Goal: Task Accomplishment & Management: Use online tool/utility

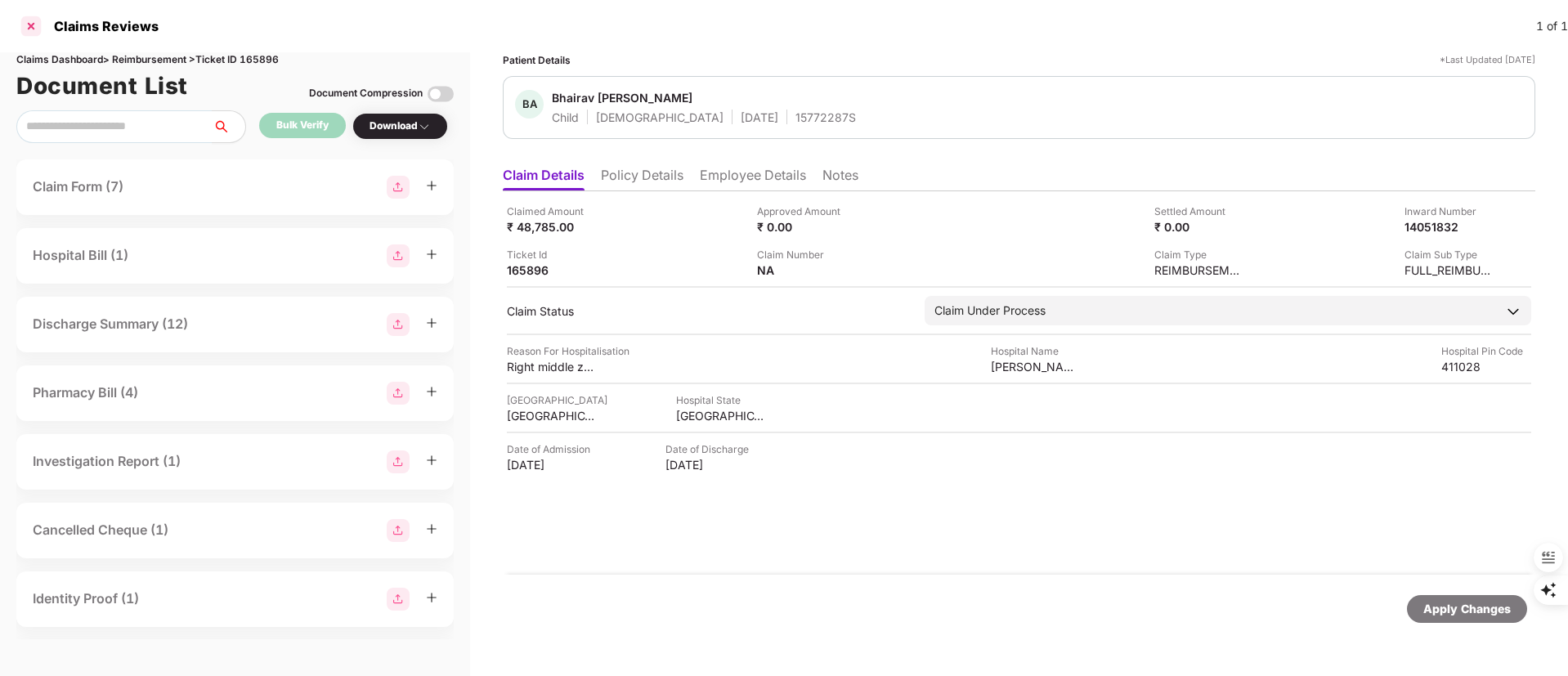
click at [27, 26] on div at bounding box center [31, 26] width 26 height 26
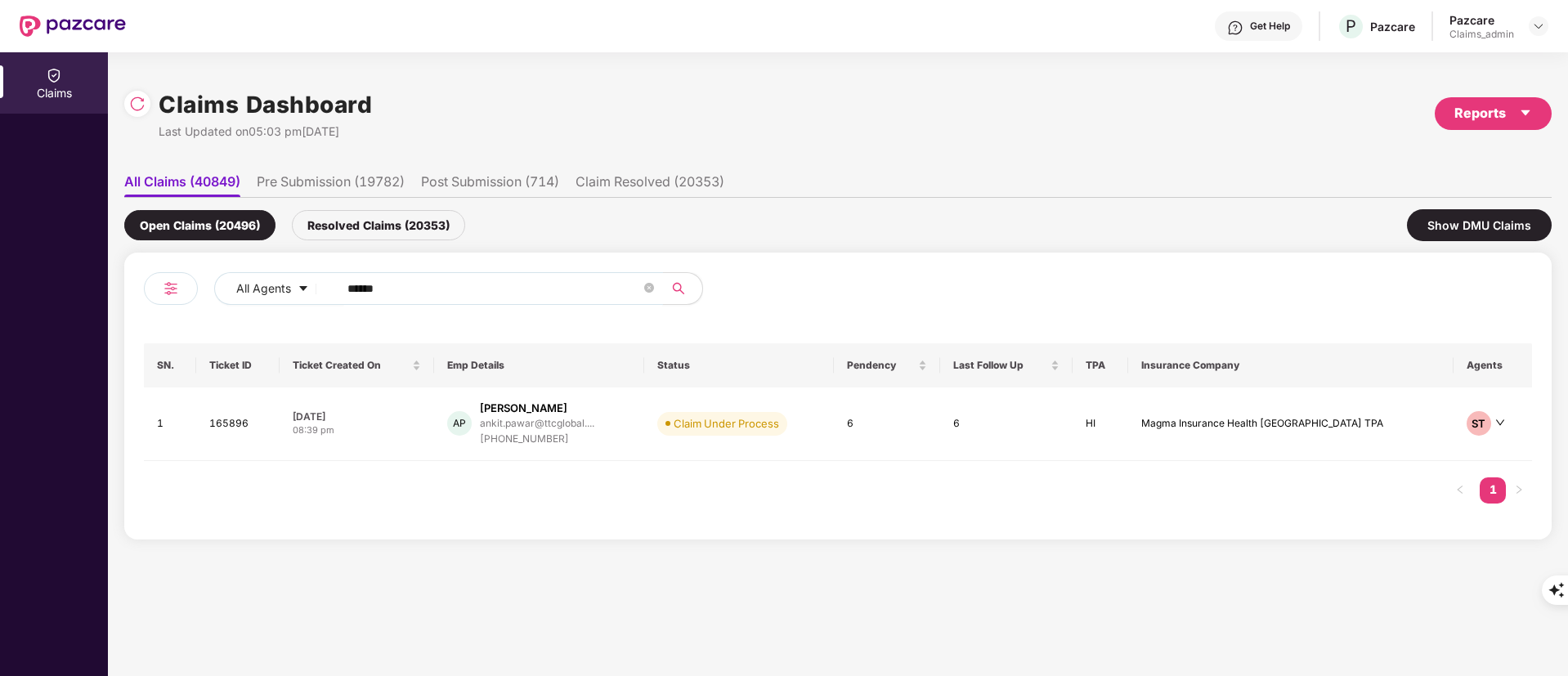
click at [370, 287] on input "******" at bounding box center [494, 288] width 294 height 25
paste input "text"
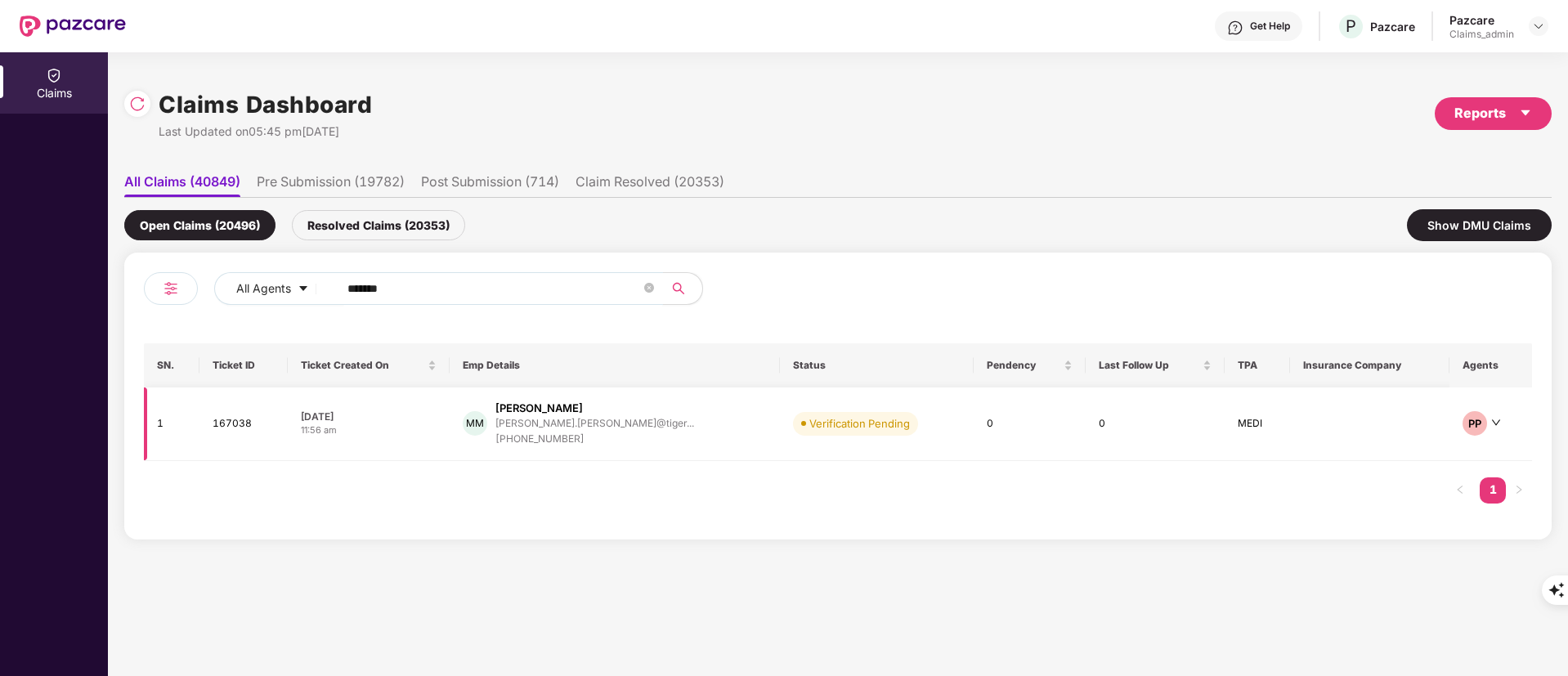
type input "******"
click at [604, 439] on div "[PHONE_NUMBER]" at bounding box center [594, 440] width 198 height 16
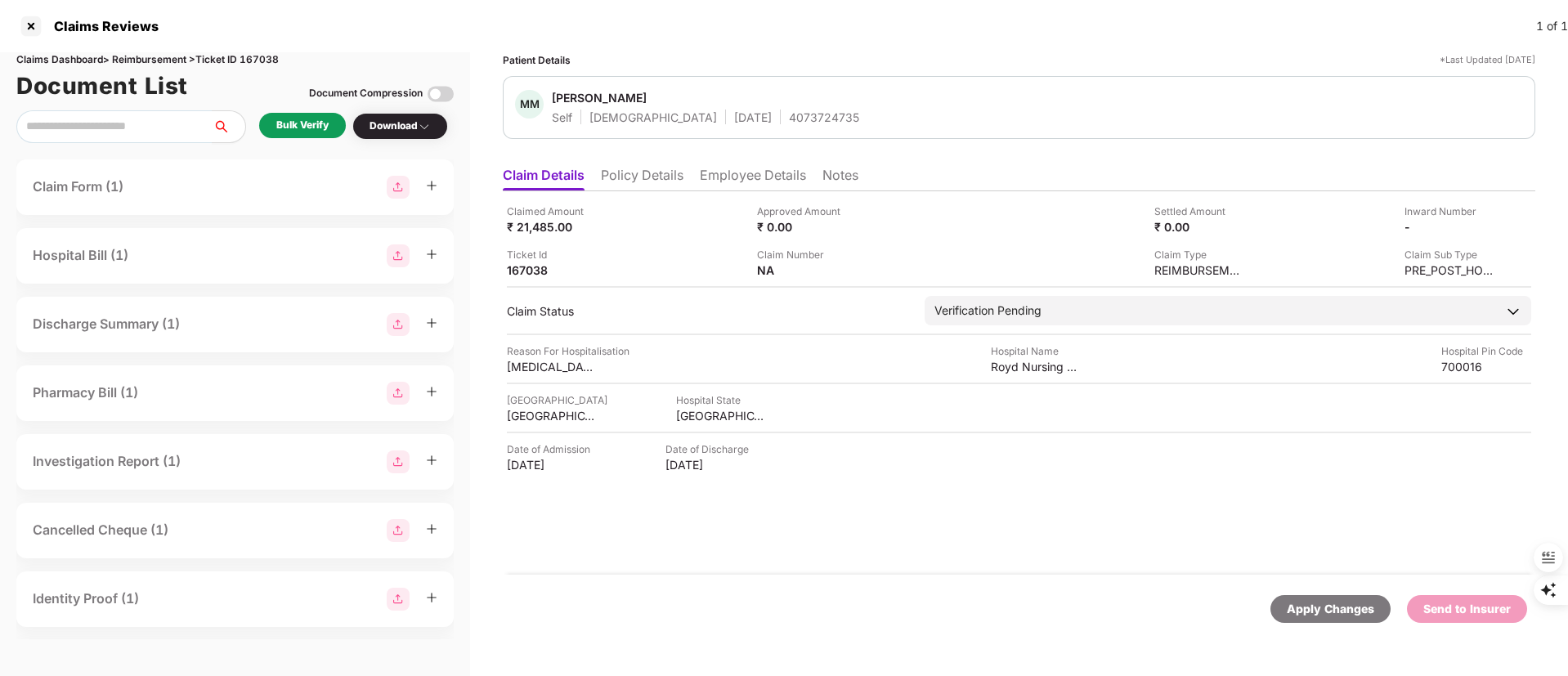
click at [289, 122] on div "Bulk Verify" at bounding box center [302, 126] width 53 height 16
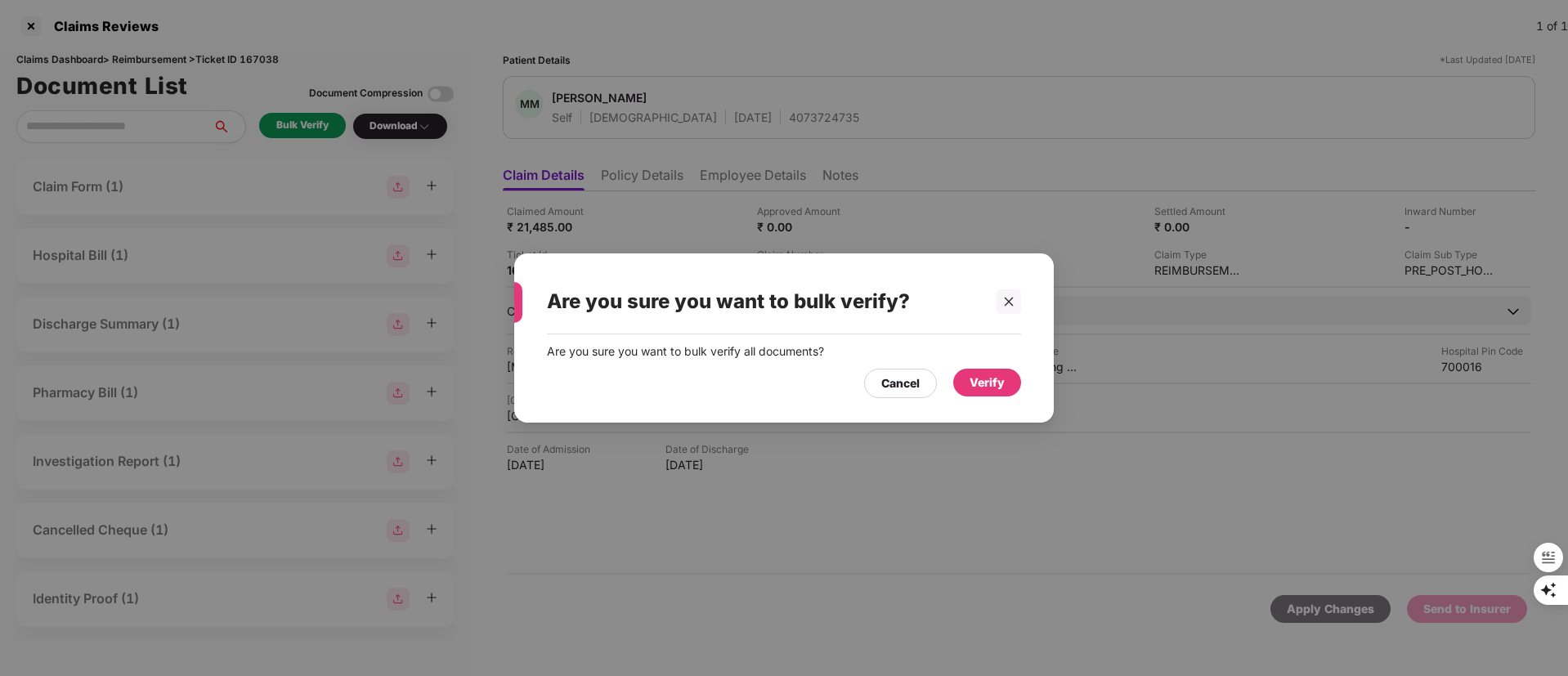
click at [983, 386] on div "Verify" at bounding box center [986, 383] width 35 height 18
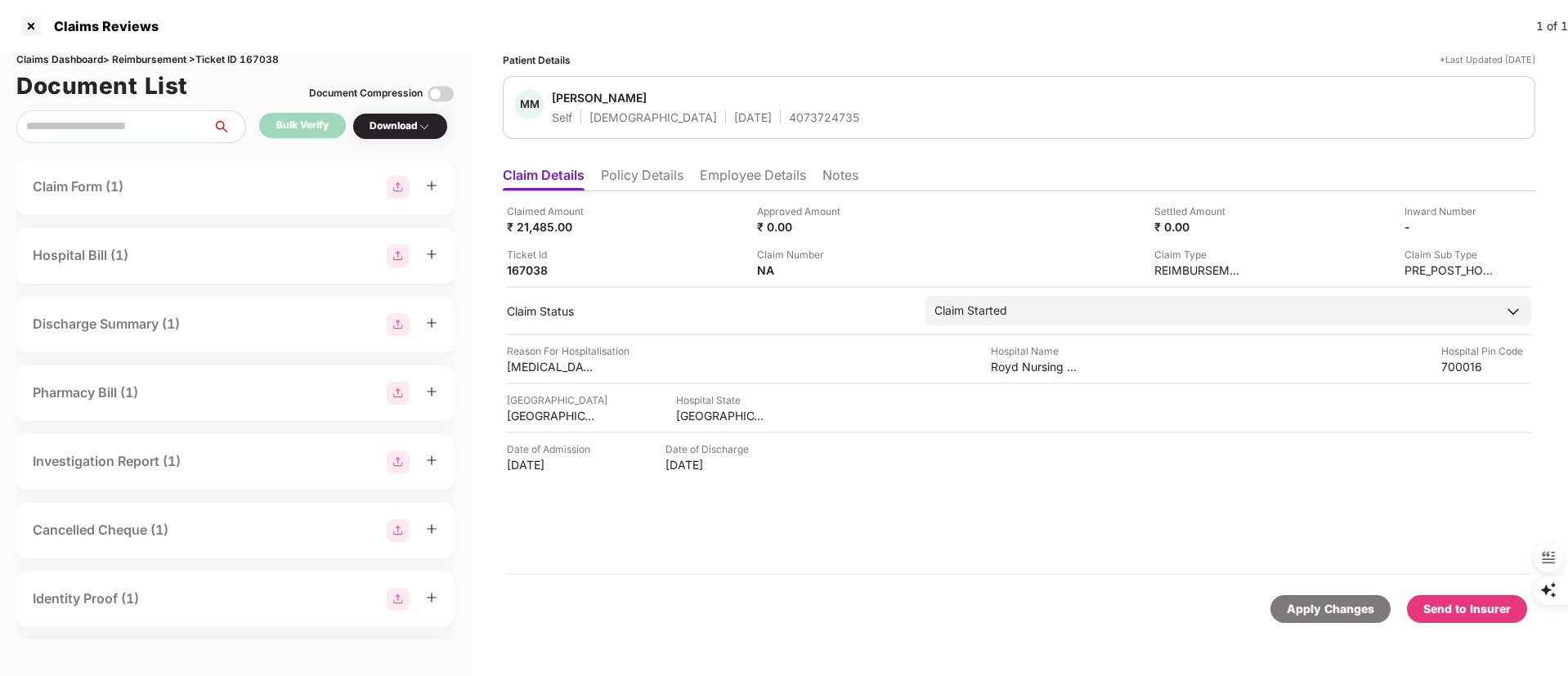
click at [738, 167] on li "Employee Details" at bounding box center [752, 179] width 106 height 24
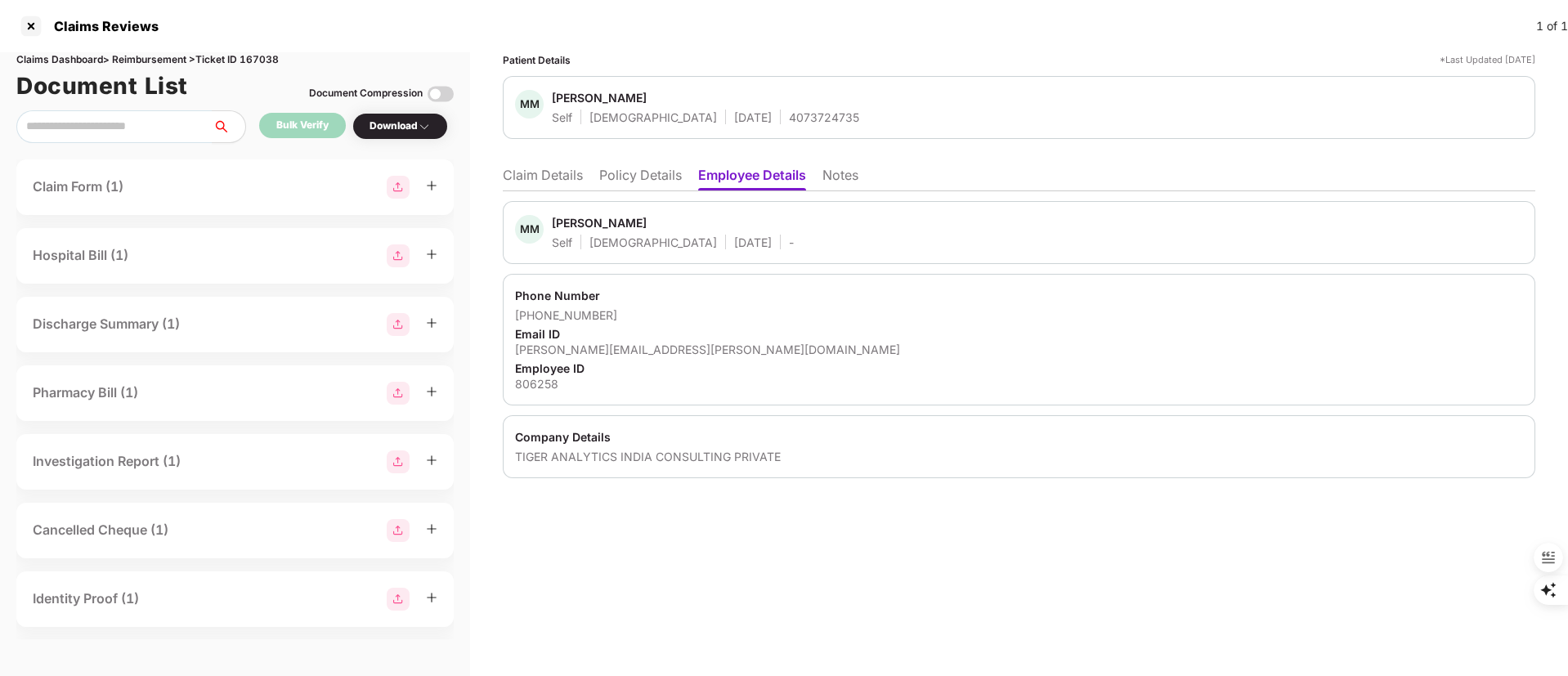
click at [540, 171] on li "Claim Details" at bounding box center [543, 179] width 80 height 24
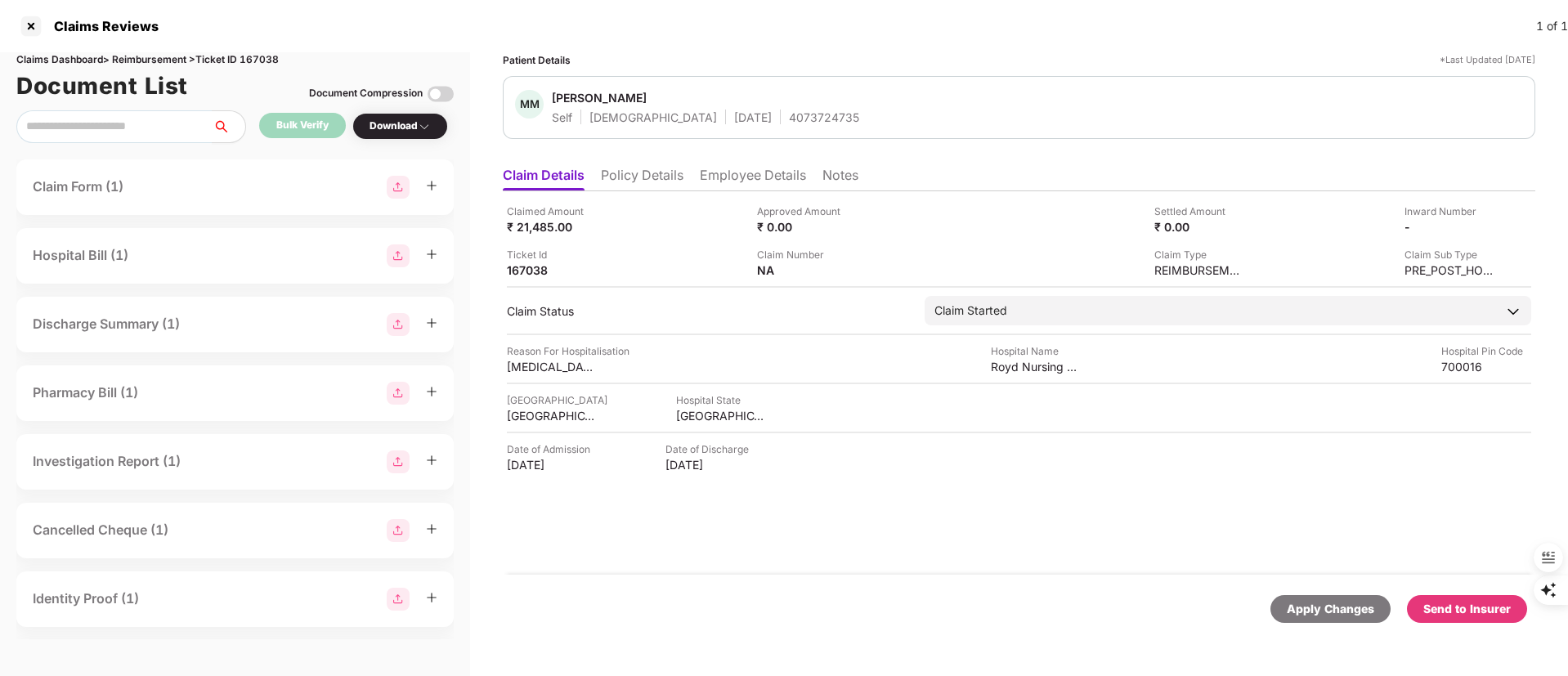
click at [625, 167] on li "Policy Details" at bounding box center [642, 179] width 82 height 24
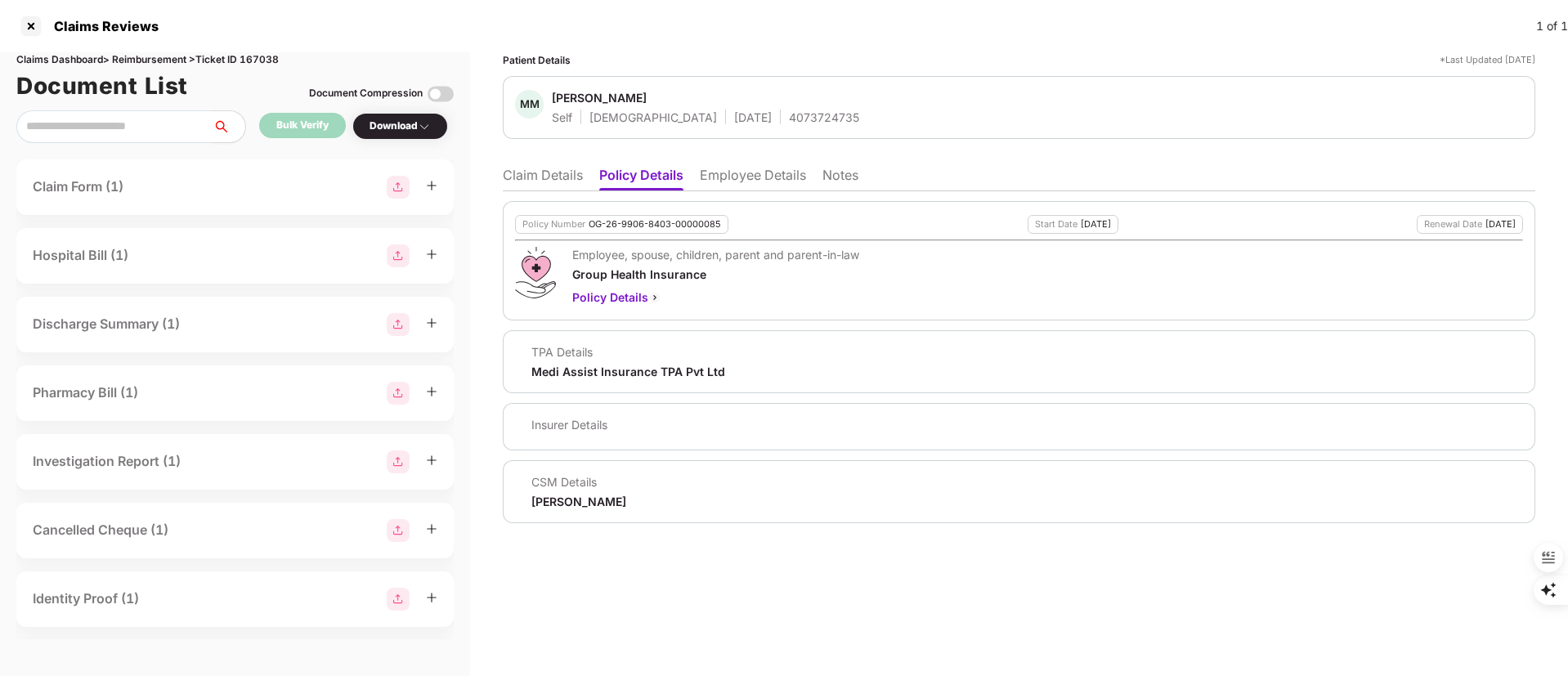
click at [496, 182] on div "Patient Details *Last Updated [DATE] MM [PERSON_NAME] Self [DEMOGRAPHIC_DATA] […" at bounding box center [1019, 364] width 1098 height 624
click at [562, 188] on li "Claim Details" at bounding box center [543, 179] width 80 height 24
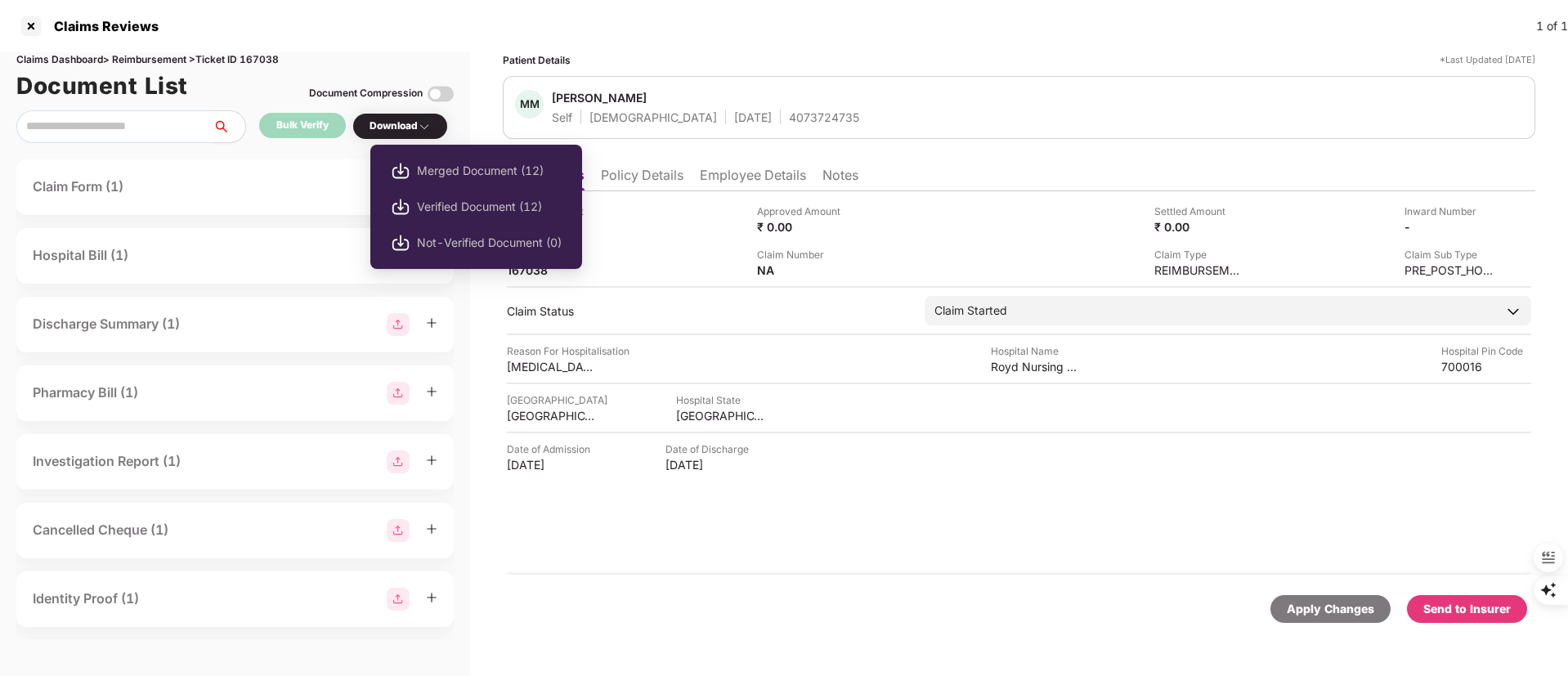
click at [393, 125] on div "Download" at bounding box center [400, 126] width 62 height 16
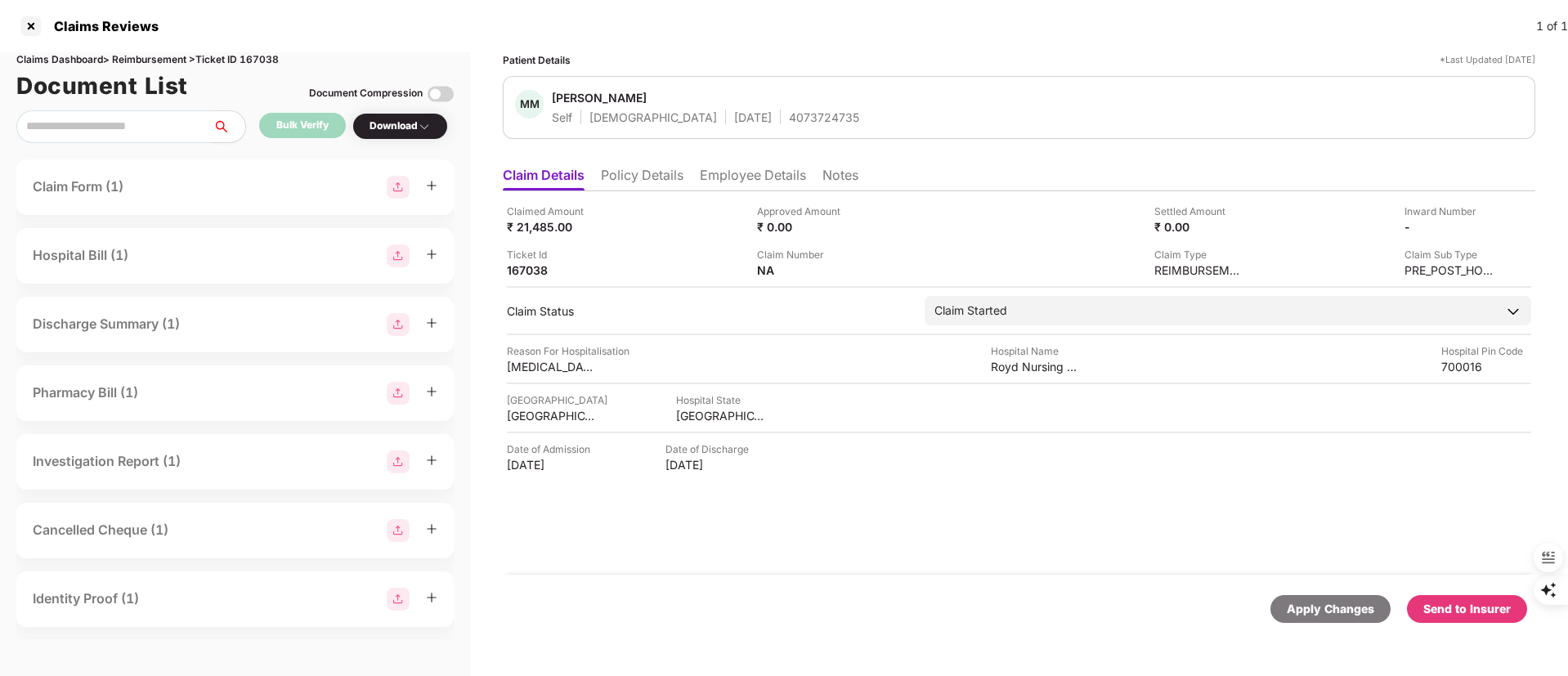
click at [406, 113] on div "Download" at bounding box center [400, 126] width 95 height 27
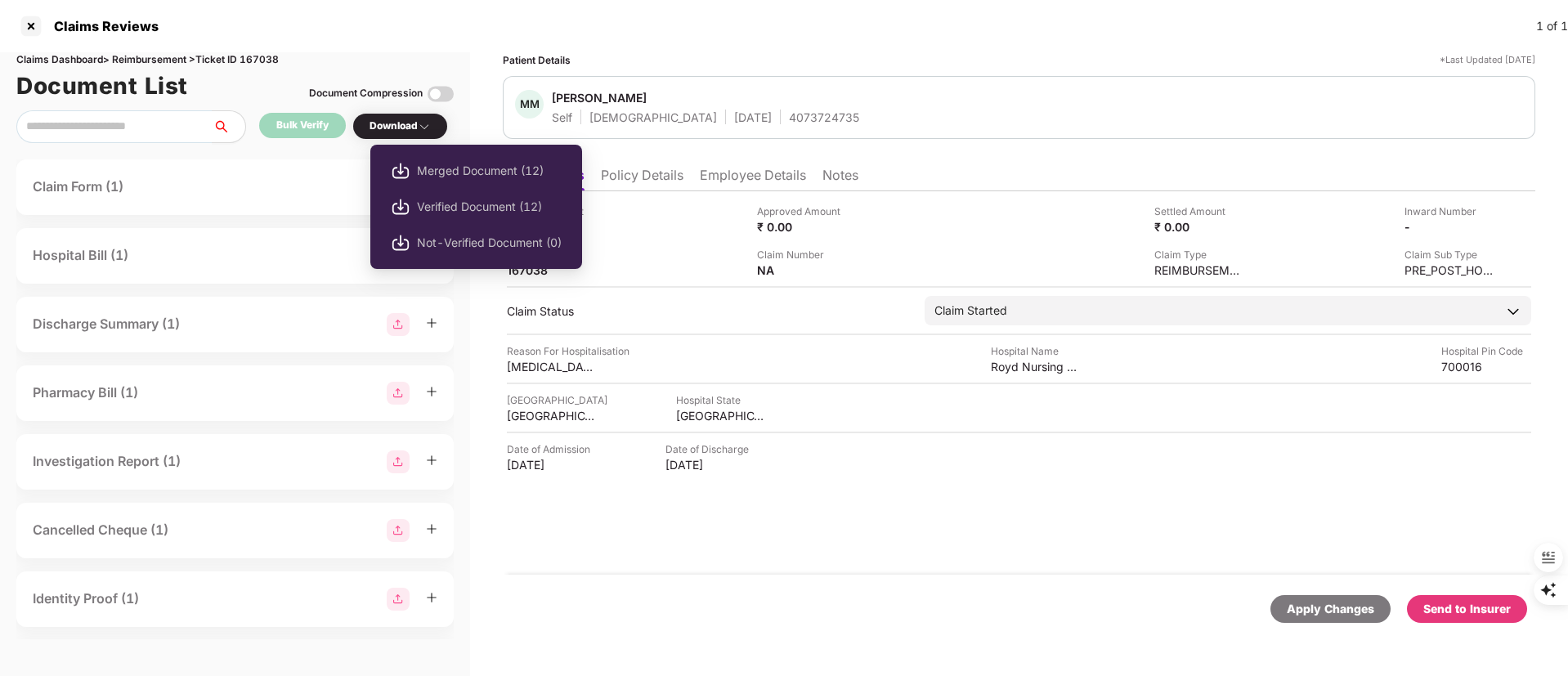
click at [414, 121] on div "Download" at bounding box center [400, 126] width 62 height 16
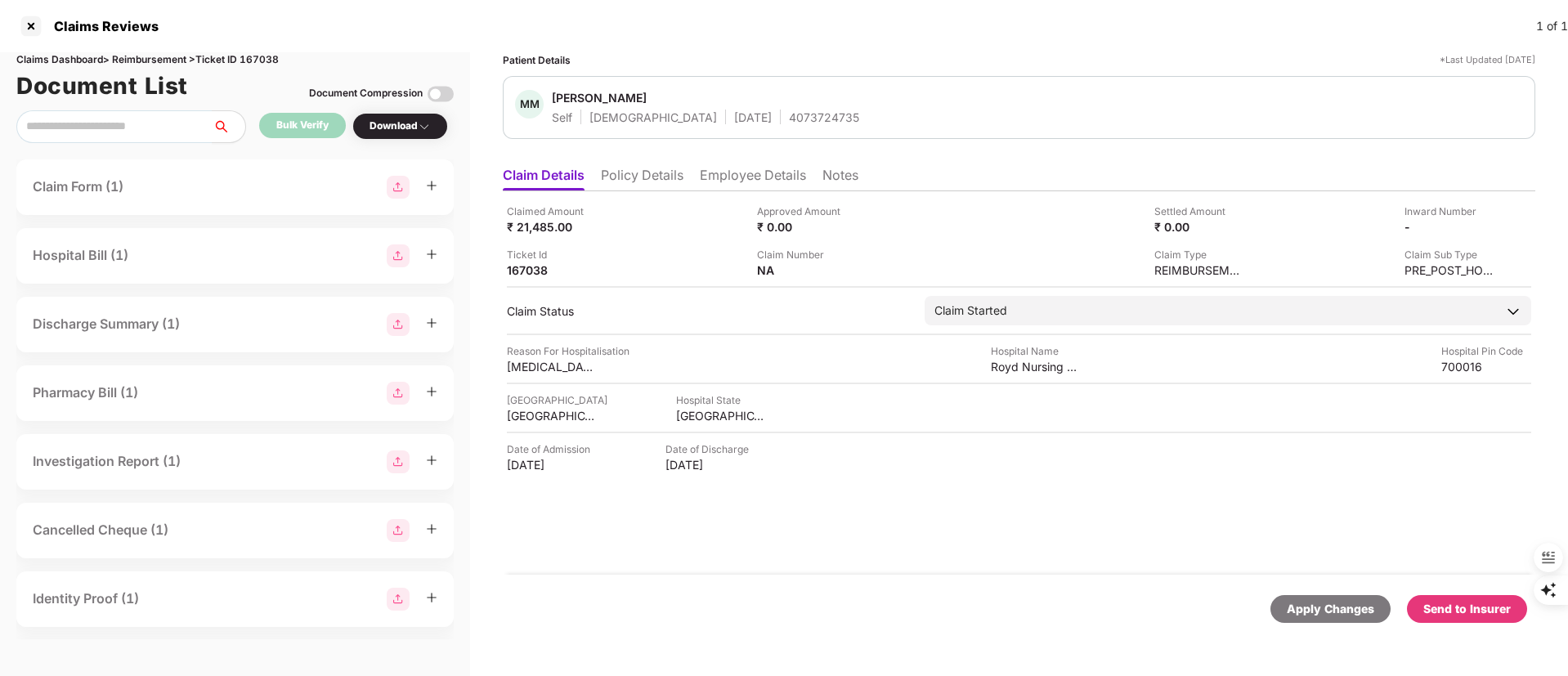
click at [414, 121] on div "Download" at bounding box center [400, 126] width 62 height 16
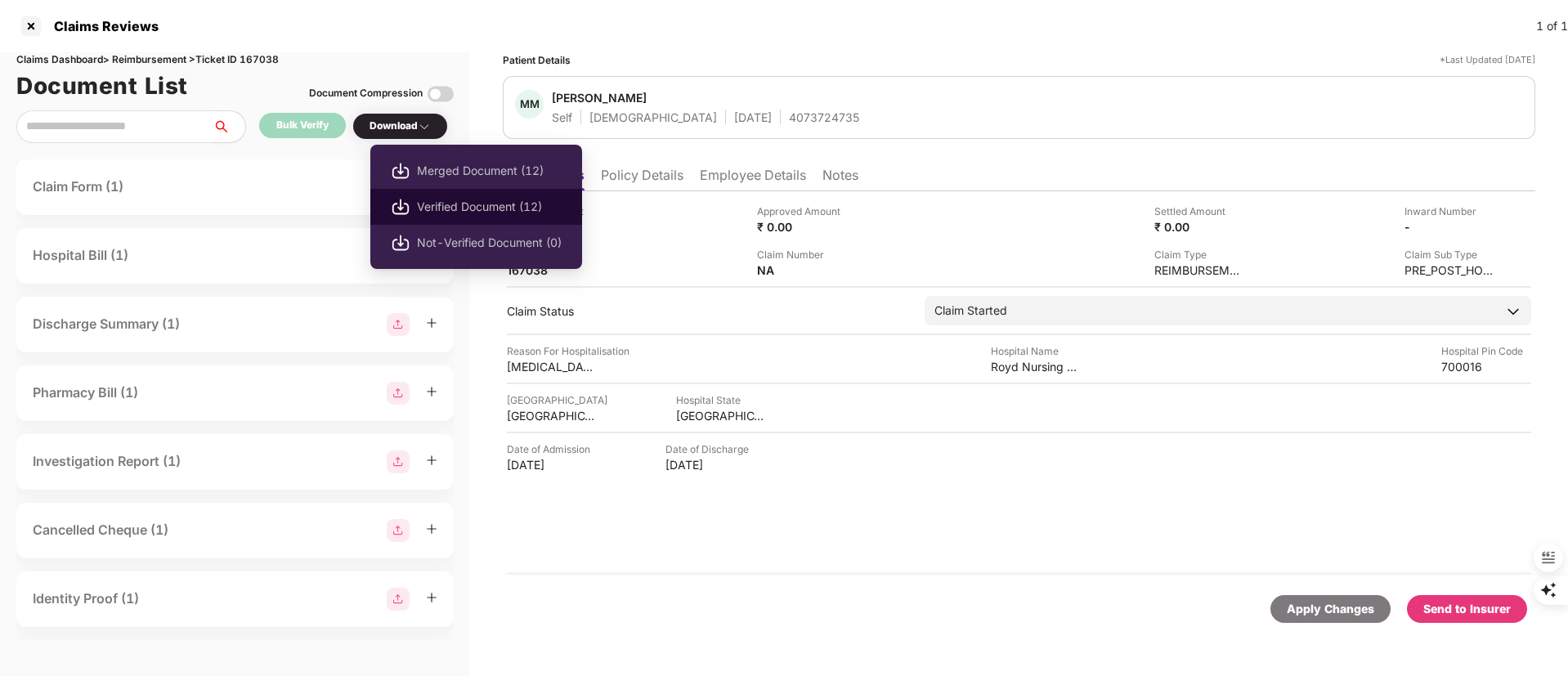
click at [457, 201] on span "Verified Document (12)" at bounding box center [489, 206] width 145 height 18
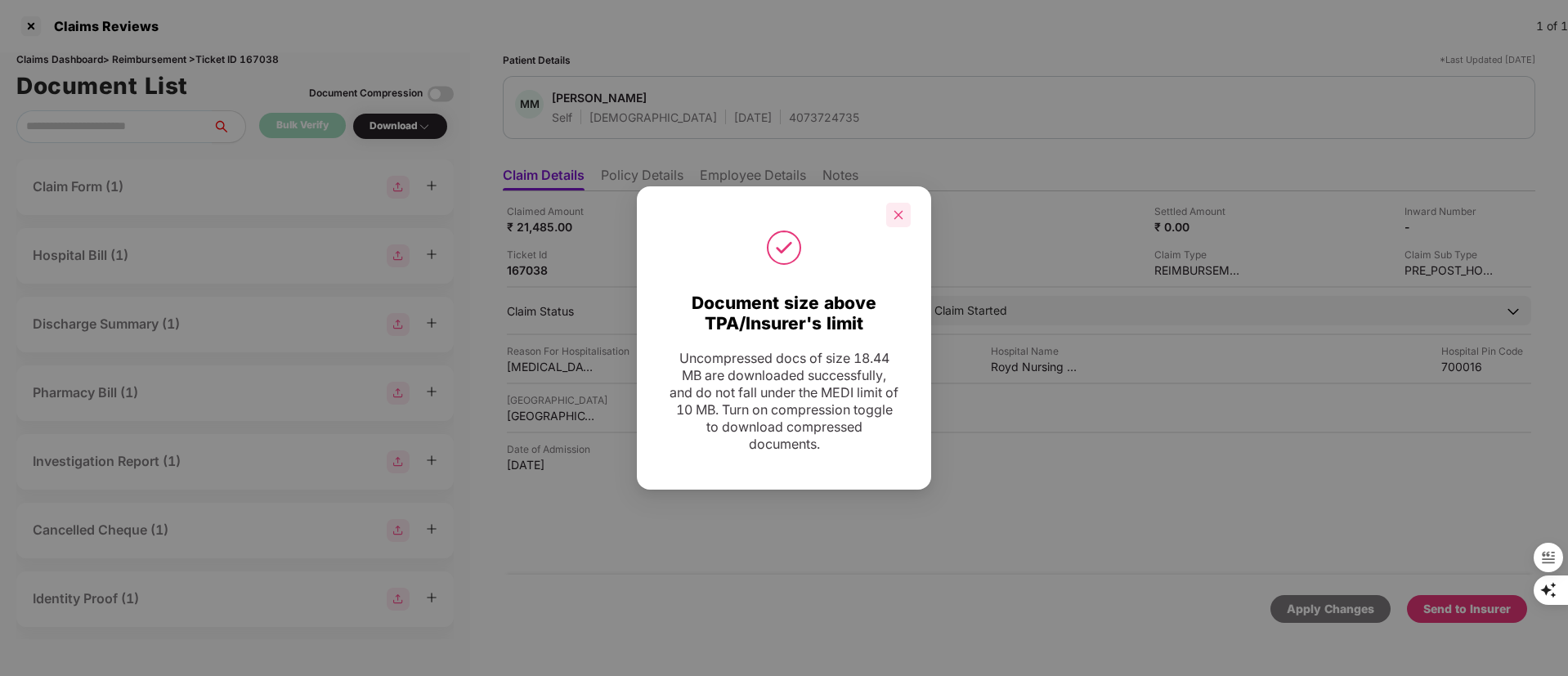
click at [900, 210] on icon "close" at bounding box center [899, 215] width 12 height 12
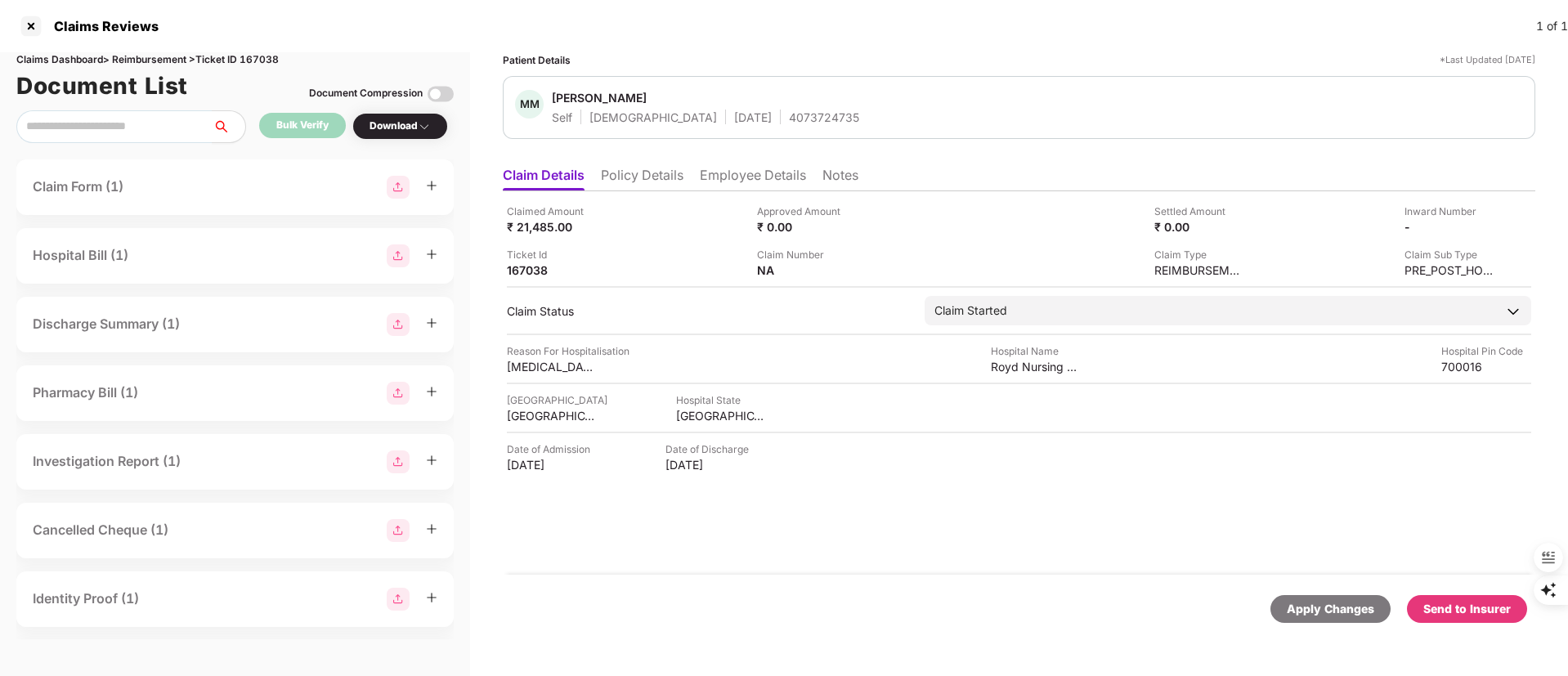
click at [1456, 607] on div "Send to Insurer" at bounding box center [1467, 609] width 87 height 18
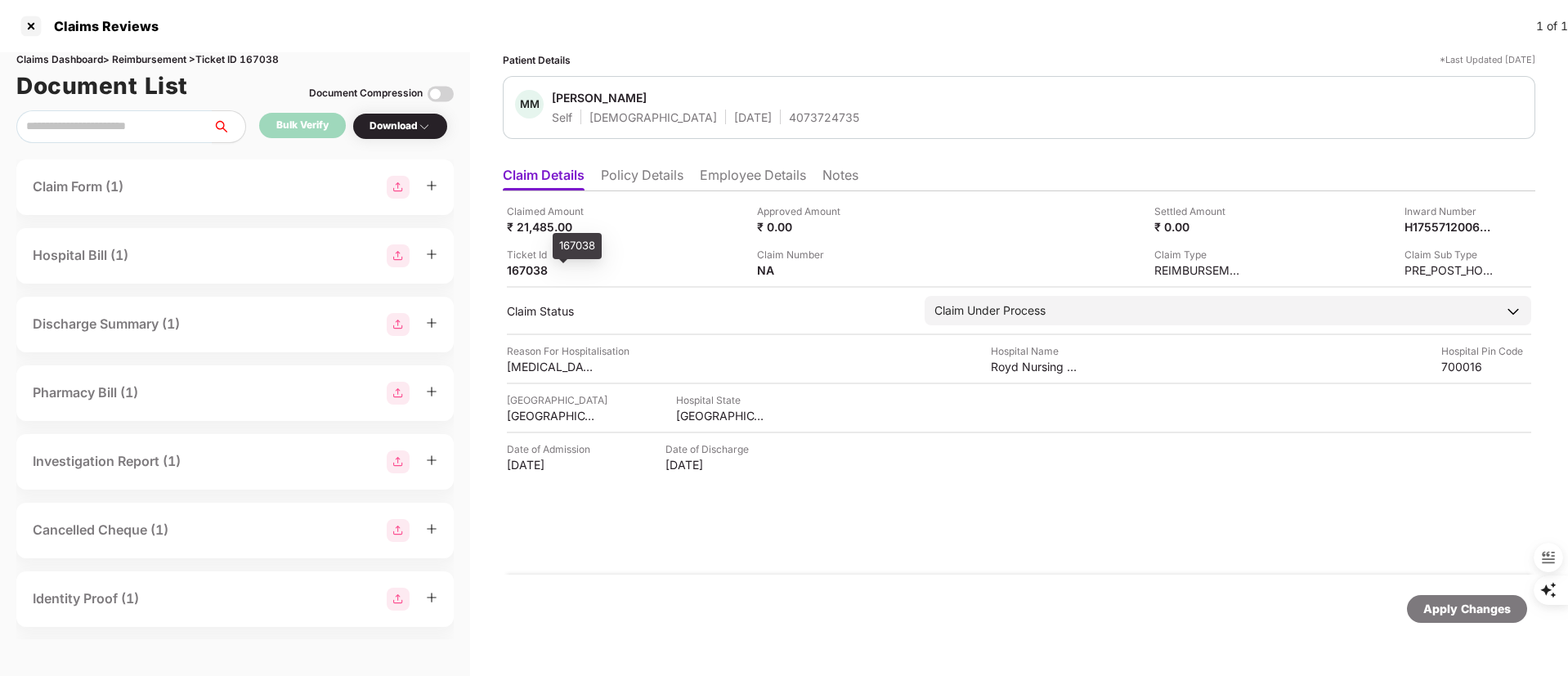
click at [527, 270] on div "167038" at bounding box center [552, 270] width 90 height 16
copy div "167038"
click at [1432, 226] on div "H1755712006654806258" at bounding box center [1432, 227] width 90 height 16
click at [1433, 230] on div "H1755712006654806258" at bounding box center [1432, 227] width 90 height 16
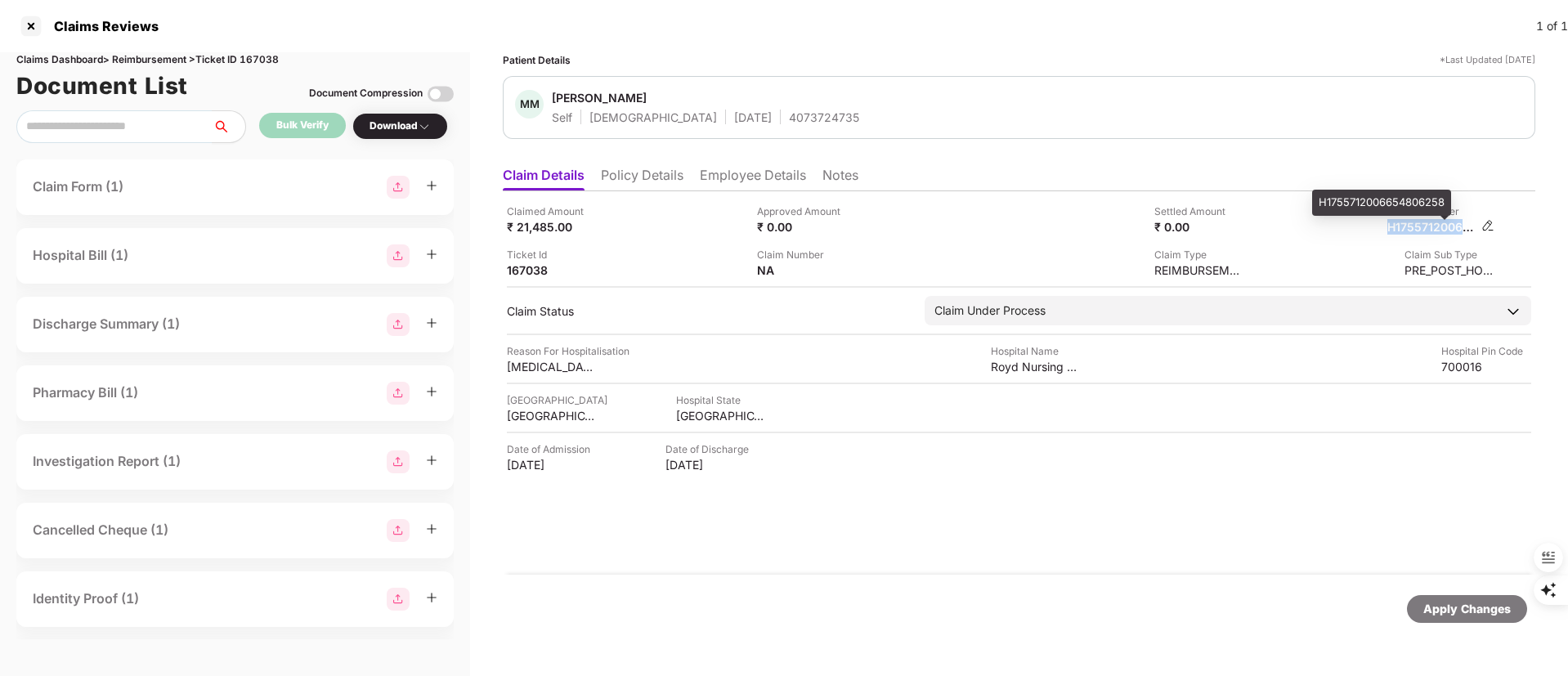
click at [1433, 230] on div "H1755712006654806258" at bounding box center [1432, 227] width 90 height 16
copy div "H1755712006654806258"
click at [642, 165] on ul "Claim Details Policy Details Employee Details Notes" at bounding box center [1019, 175] width 1033 height 33
click at [726, 167] on li "Employee Details" at bounding box center [752, 179] width 106 height 24
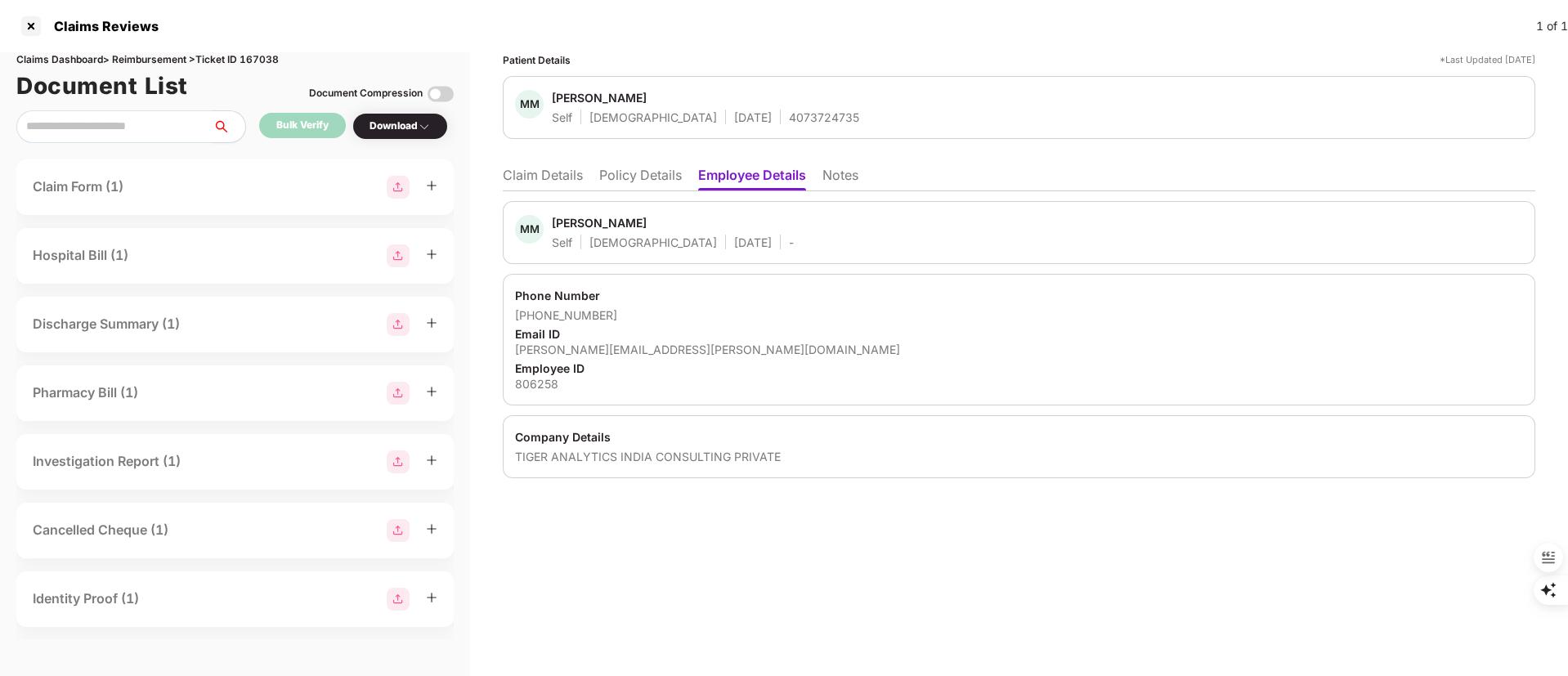
click at [597, 220] on div "[PERSON_NAME]" at bounding box center [599, 223] width 95 height 16
click at [647, 219] on div "[PERSON_NAME]" at bounding box center [599, 223] width 95 height 16
copy div "Mubasir"
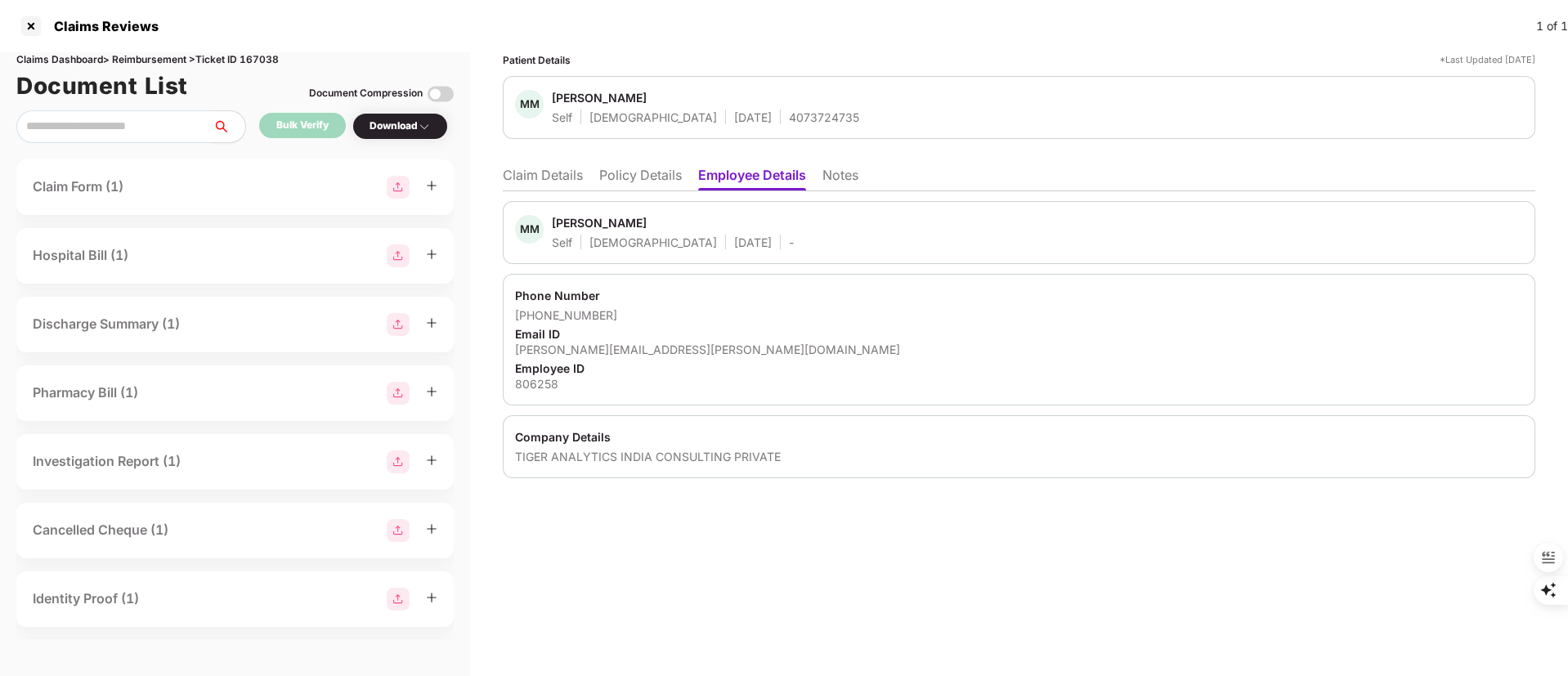
click at [543, 186] on li "Claim Details" at bounding box center [543, 179] width 80 height 24
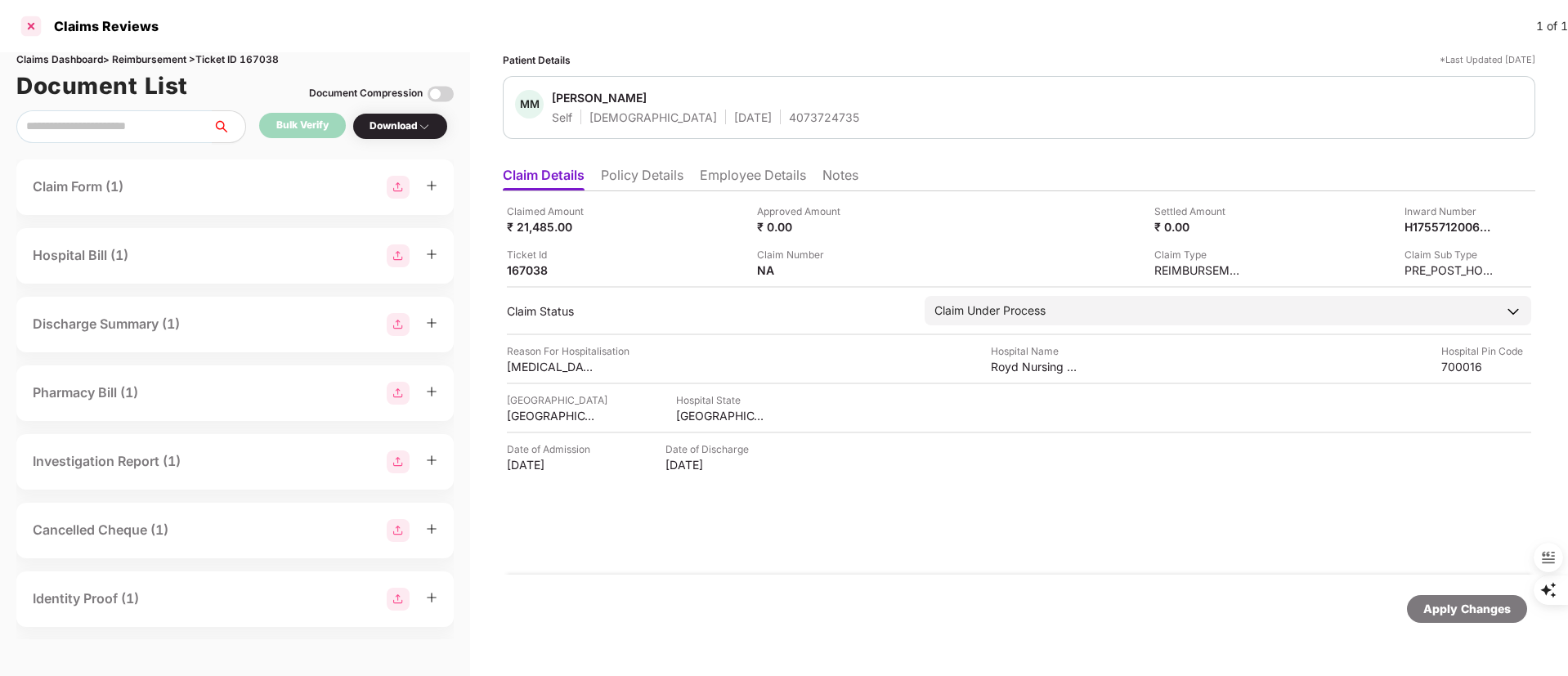
click at [21, 27] on div at bounding box center [31, 26] width 26 height 26
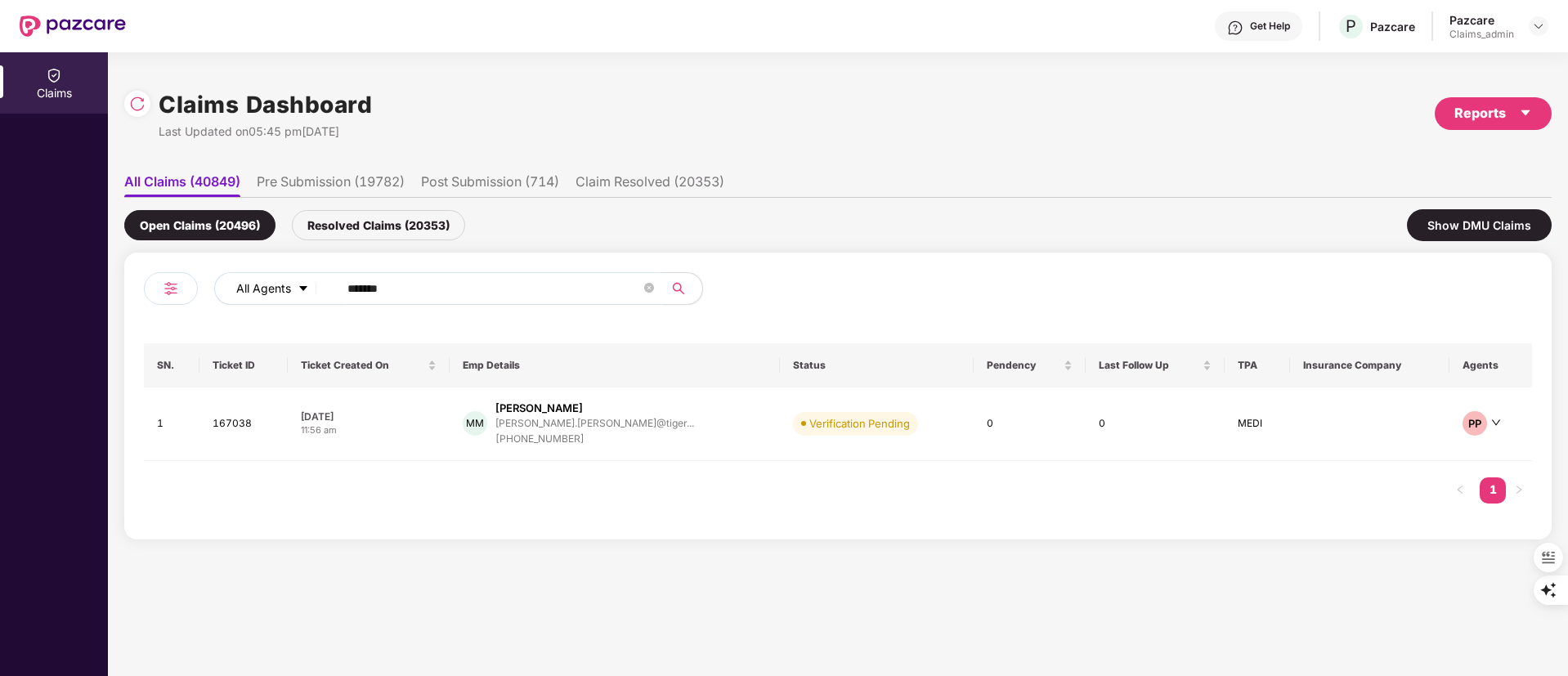
drag, startPoint x: 430, startPoint y: 296, endPoint x: 257, endPoint y: 295, distance: 173.0
click at [257, 295] on div "All Agents ******" at bounding box center [631, 288] width 834 height 33
paste input "text"
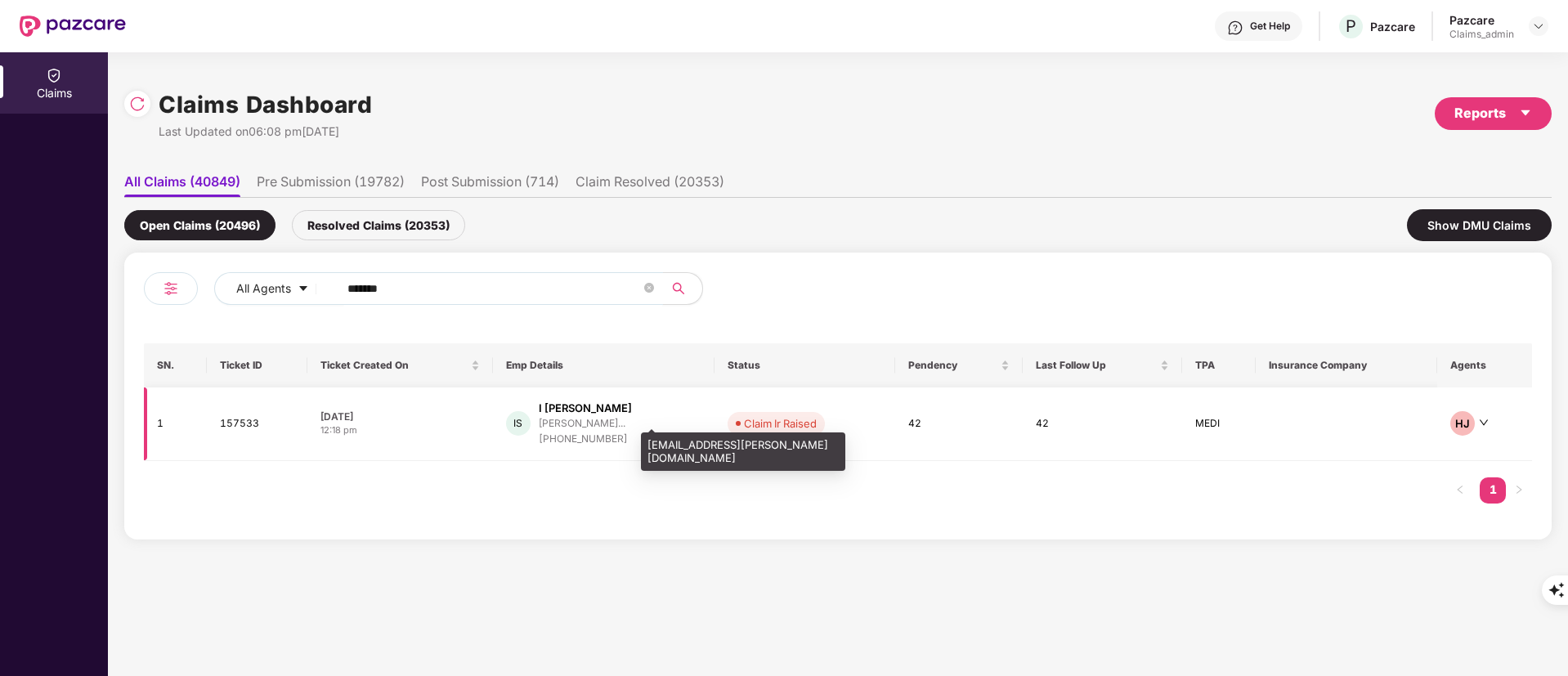
type input "******"
click at [588, 418] on div "[PERSON_NAME]..." at bounding box center [582, 423] width 86 height 11
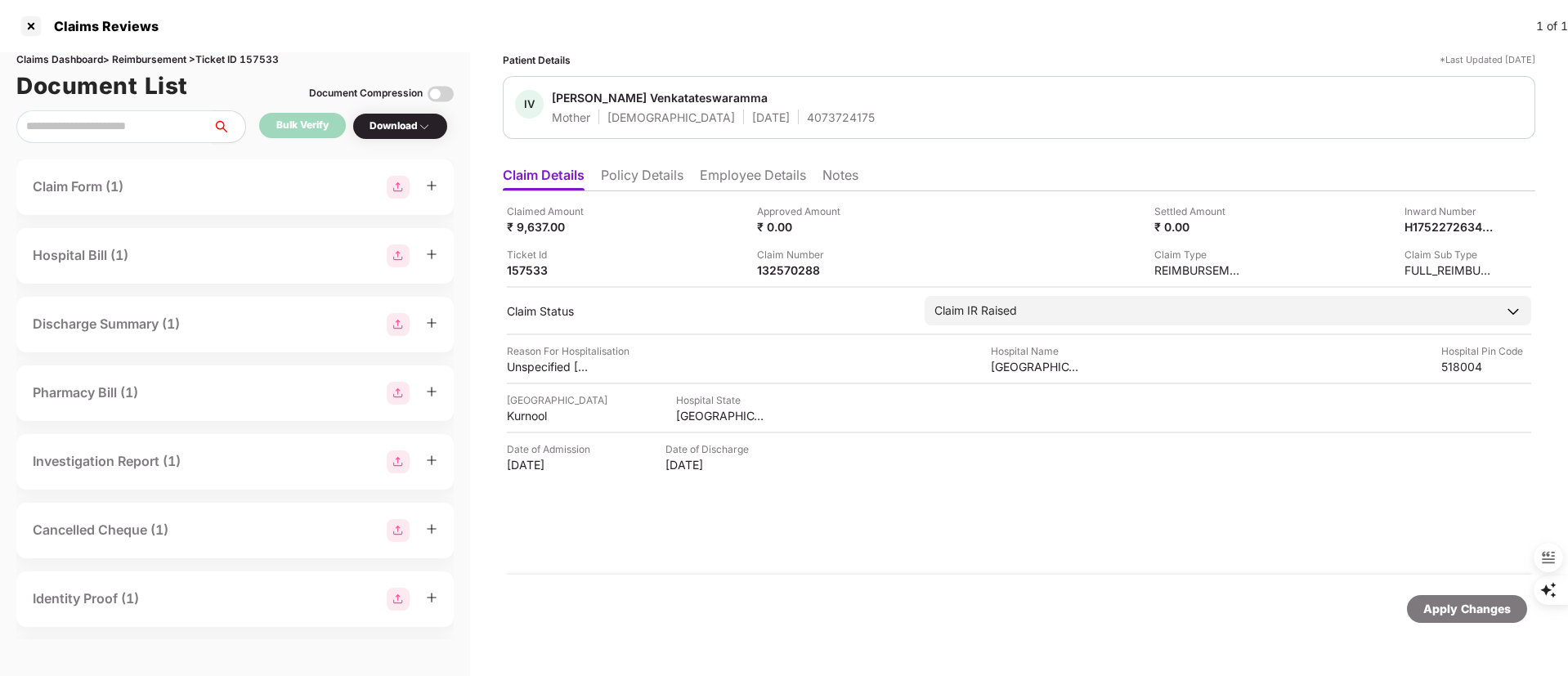
click at [809, 281] on div "Claimed Amount ₹ 9,637.00 Approved Amount ₹ 0.00 Settled Amount ₹ 0.00 Inward N…" at bounding box center [1019, 383] width 1033 height 383
click at [801, 272] on div "132570288" at bounding box center [802, 270] width 90 height 16
copy div "132570288"
click at [19, 18] on div at bounding box center [31, 26] width 26 height 26
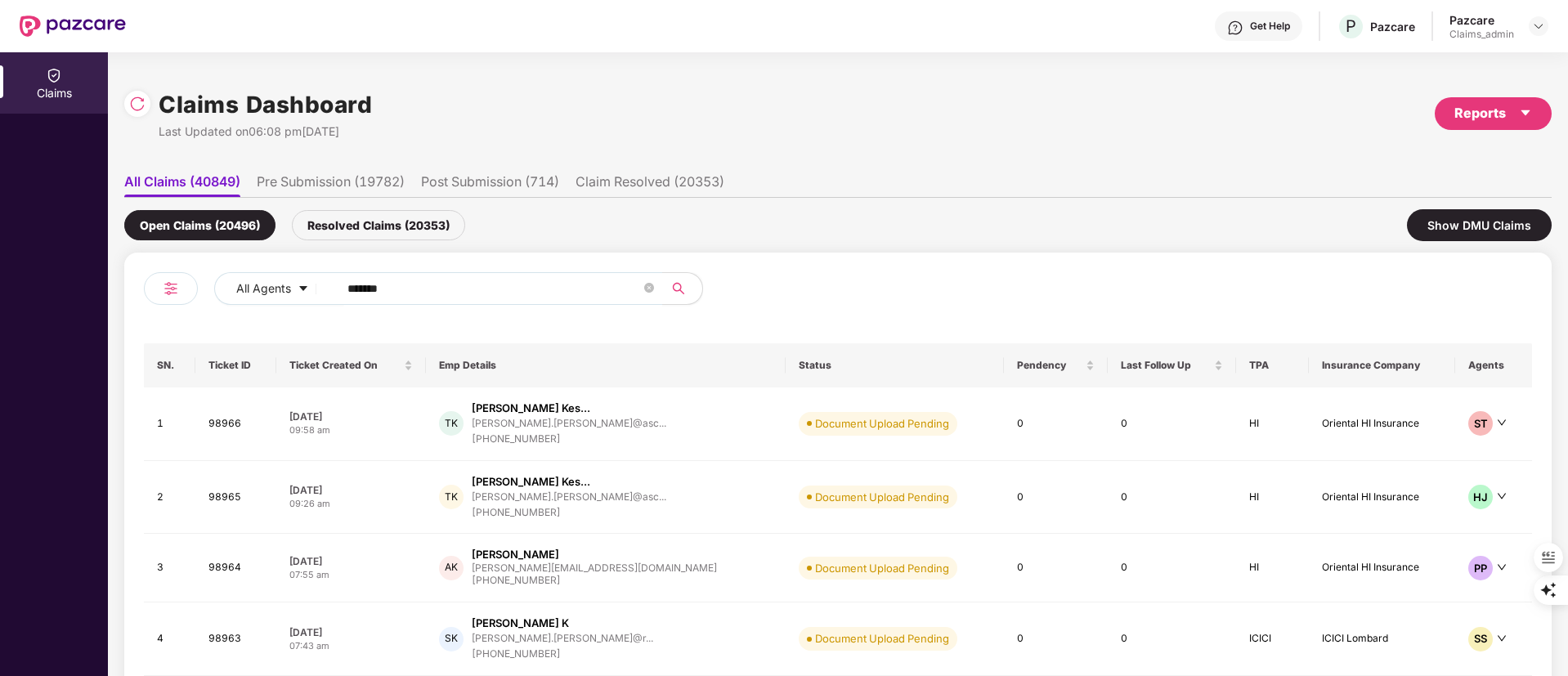
click at [37, 25] on img at bounding box center [72, 26] width 106 height 21
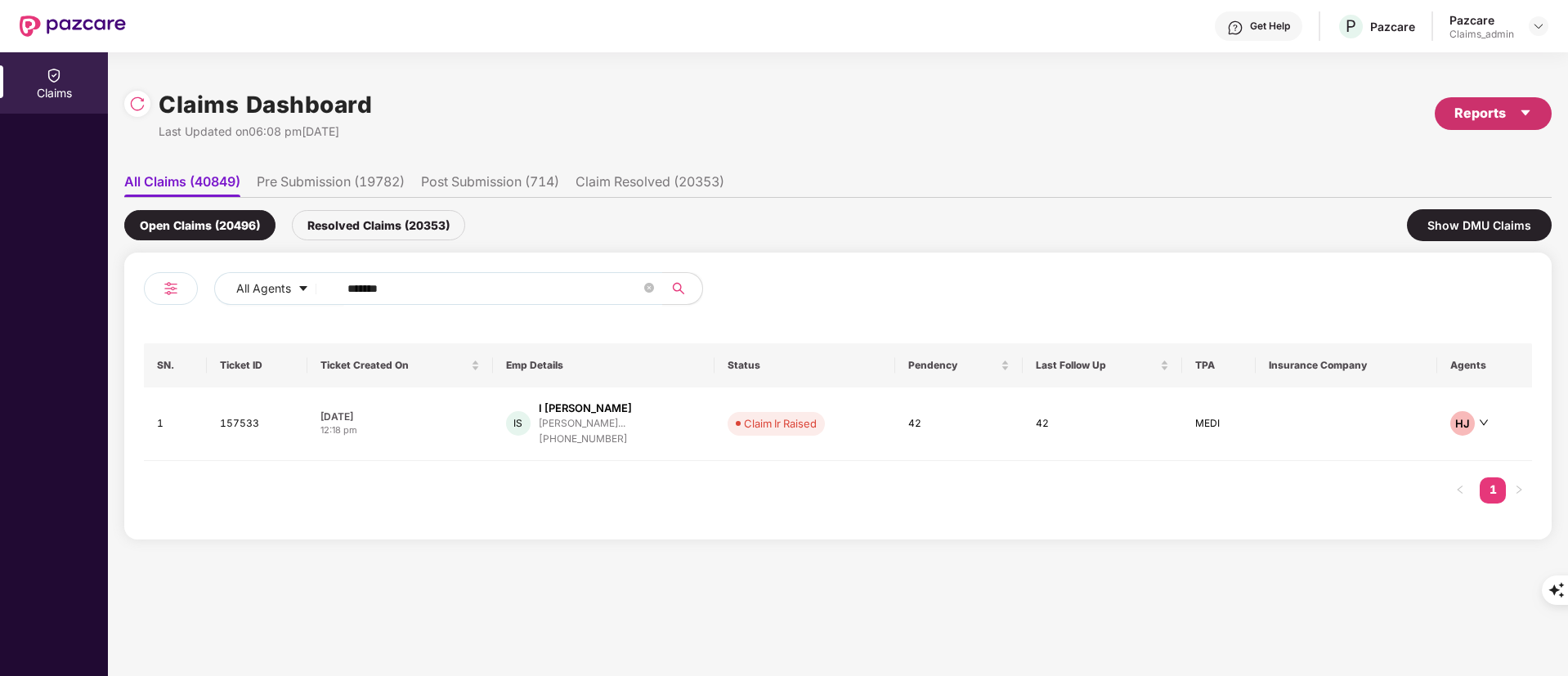
click at [1495, 116] on div "Reports" at bounding box center [1494, 113] width 77 height 21
click at [1536, 184] on img at bounding box center [1534, 189] width 16 height 16
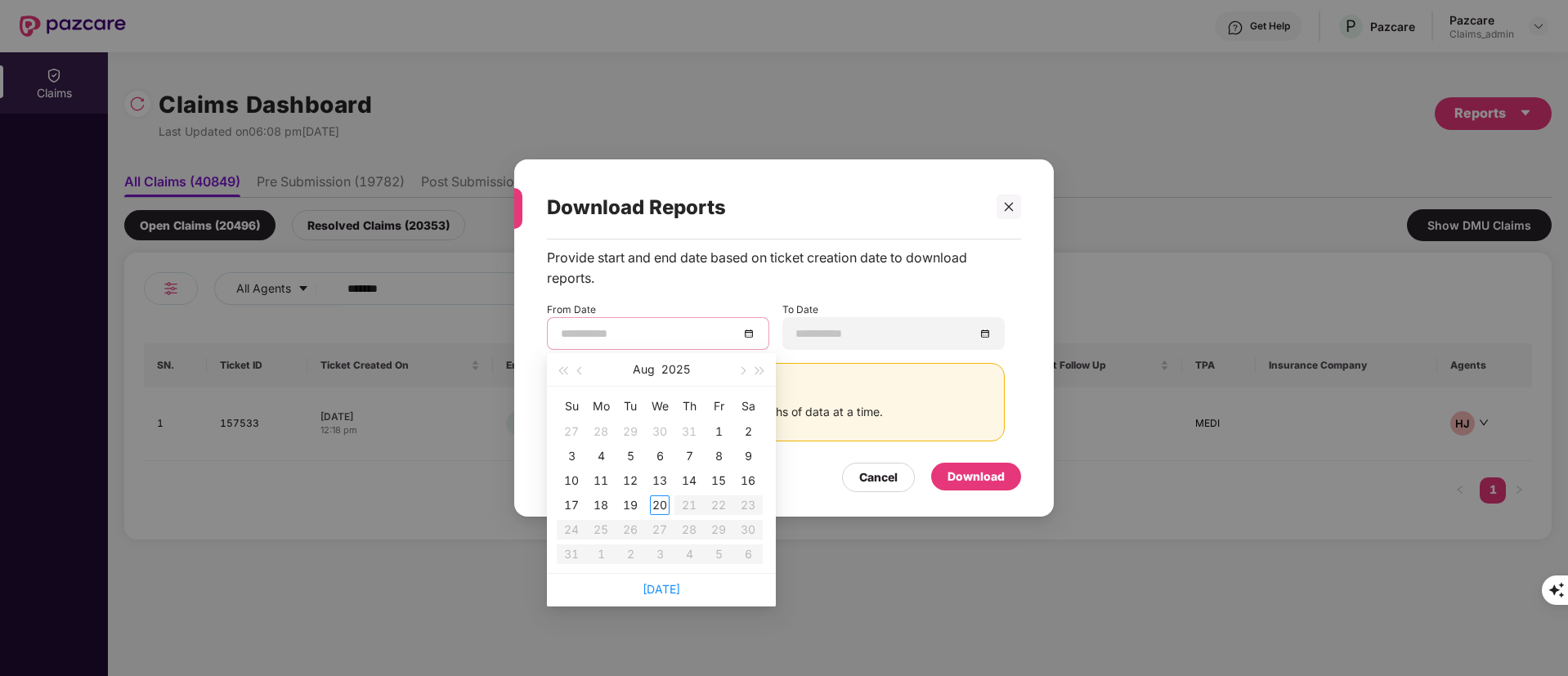
click at [618, 325] on input at bounding box center [650, 334] width 179 height 18
click at [583, 371] on span "button" at bounding box center [582, 371] width 8 height 8
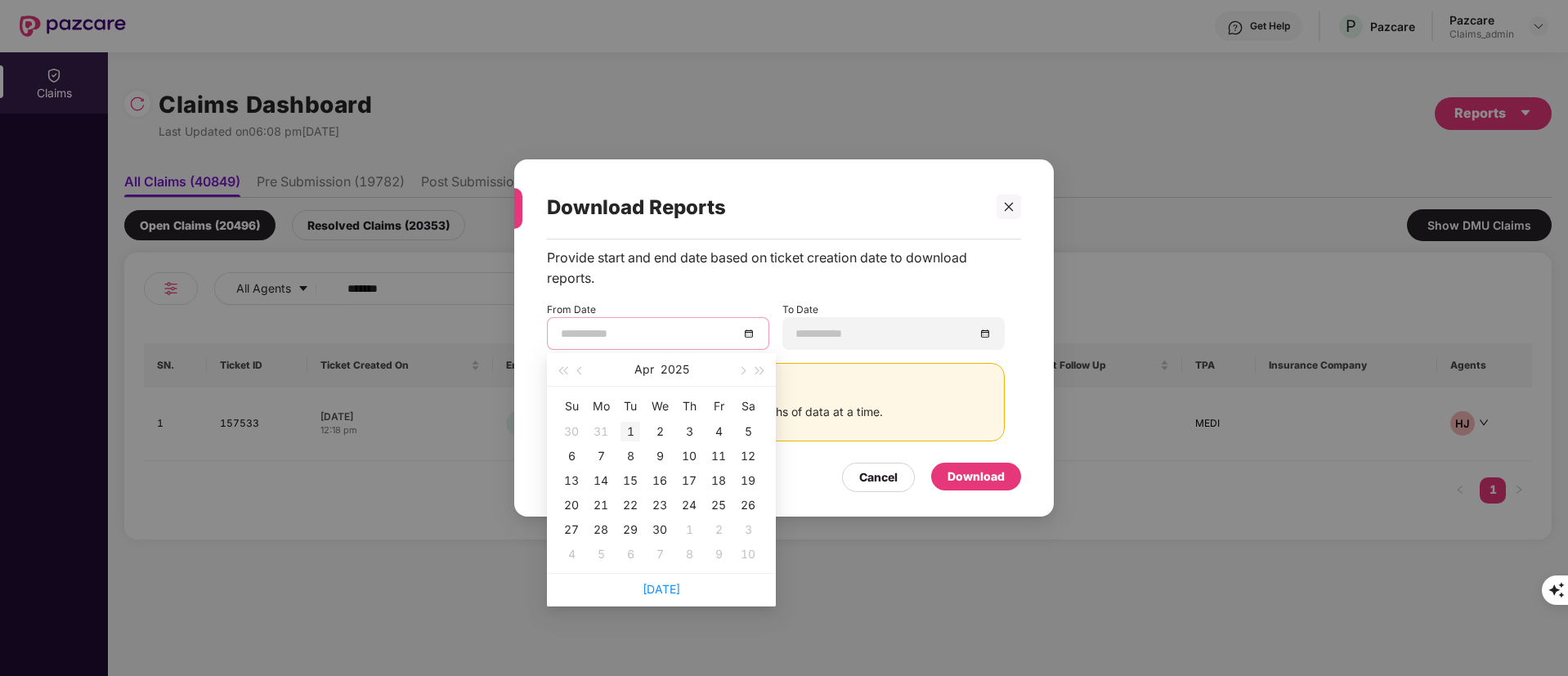
type input "**********"
click at [625, 433] on div "1" at bounding box center [630, 432] width 20 height 20
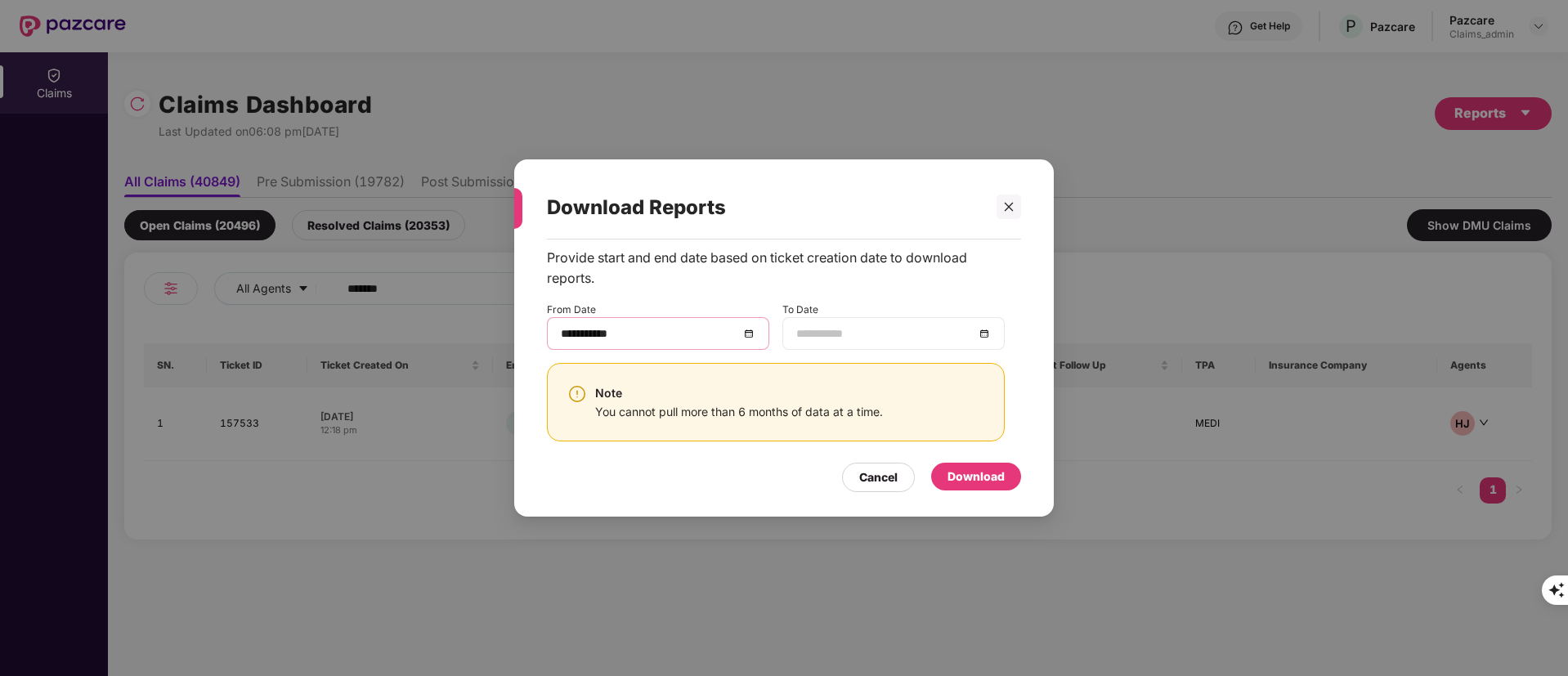
click at [800, 329] on input at bounding box center [885, 334] width 179 height 18
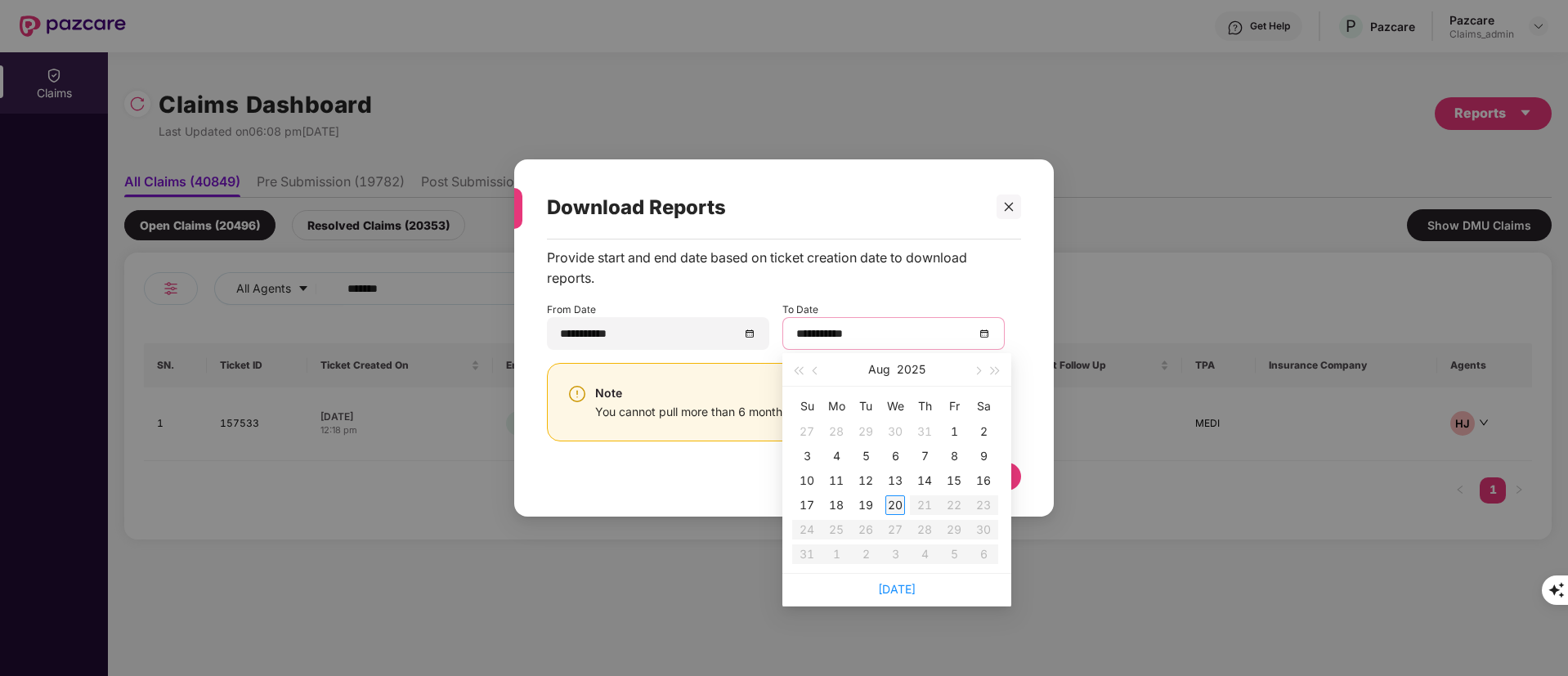
type input "**********"
click at [889, 507] on div "20" at bounding box center [895, 505] width 20 height 20
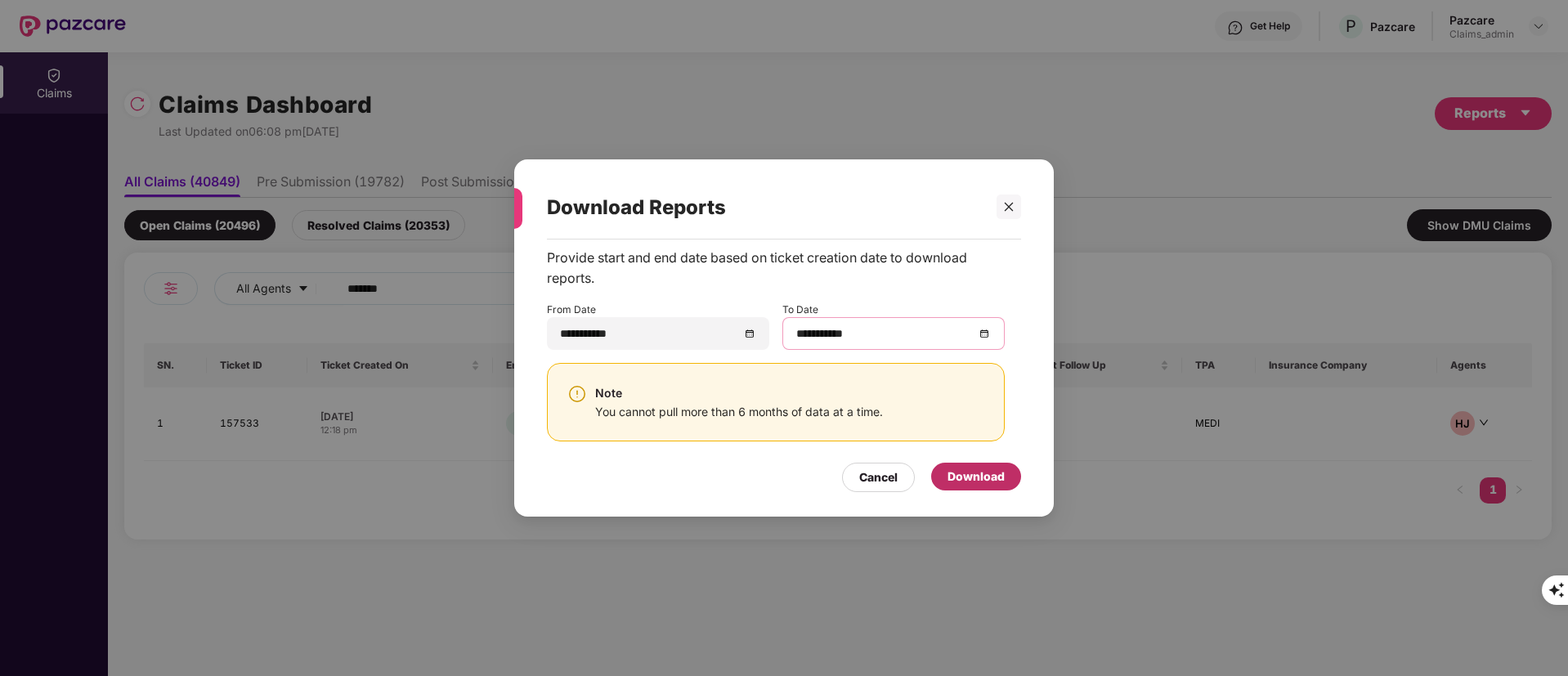
click at [965, 484] on div "Download" at bounding box center [977, 476] width 58 height 18
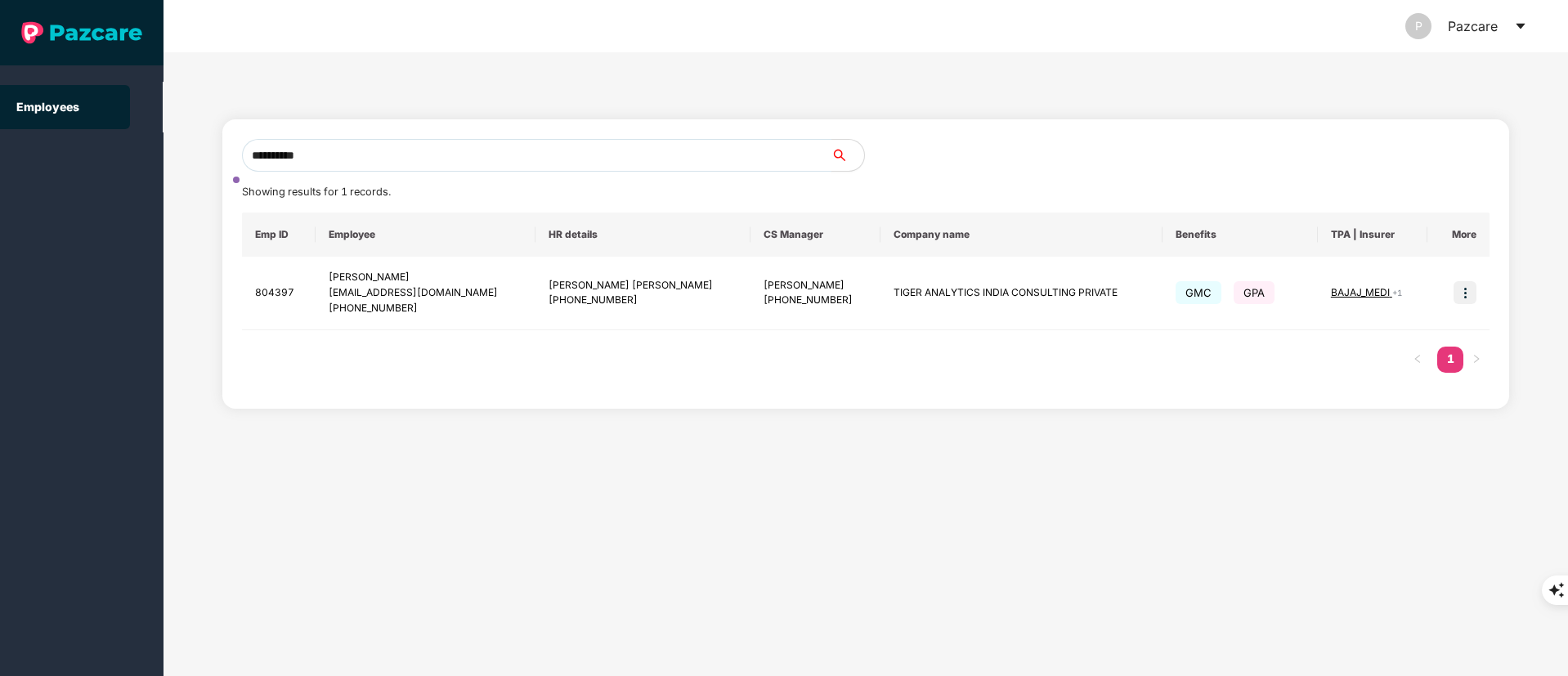
click at [283, 163] on input "**********" at bounding box center [537, 155] width 589 height 33
type input "**********"
